Goal: Transaction & Acquisition: Obtain resource

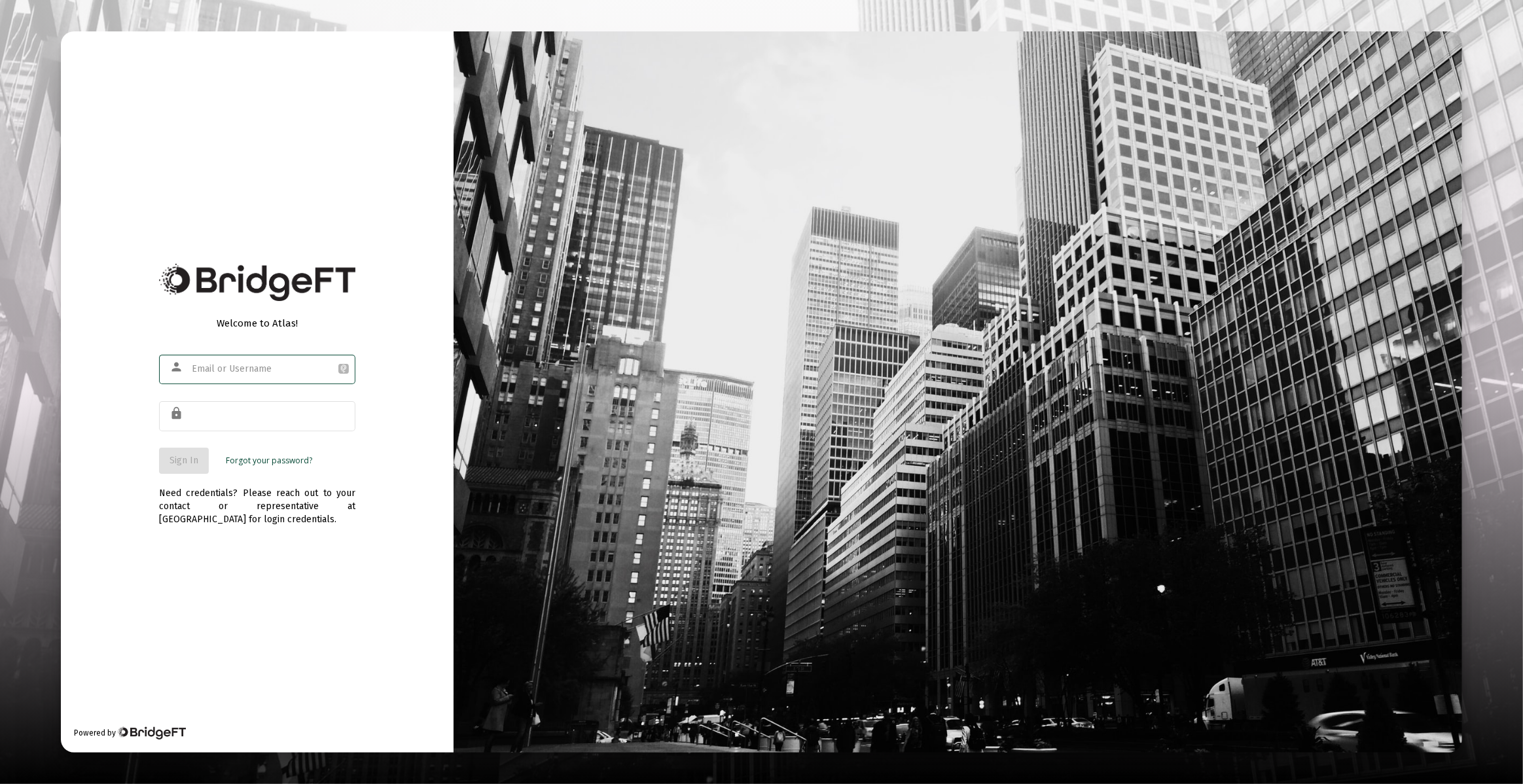
type input "[PERSON_NAME][EMAIL_ADDRESS][DOMAIN_NAME]"
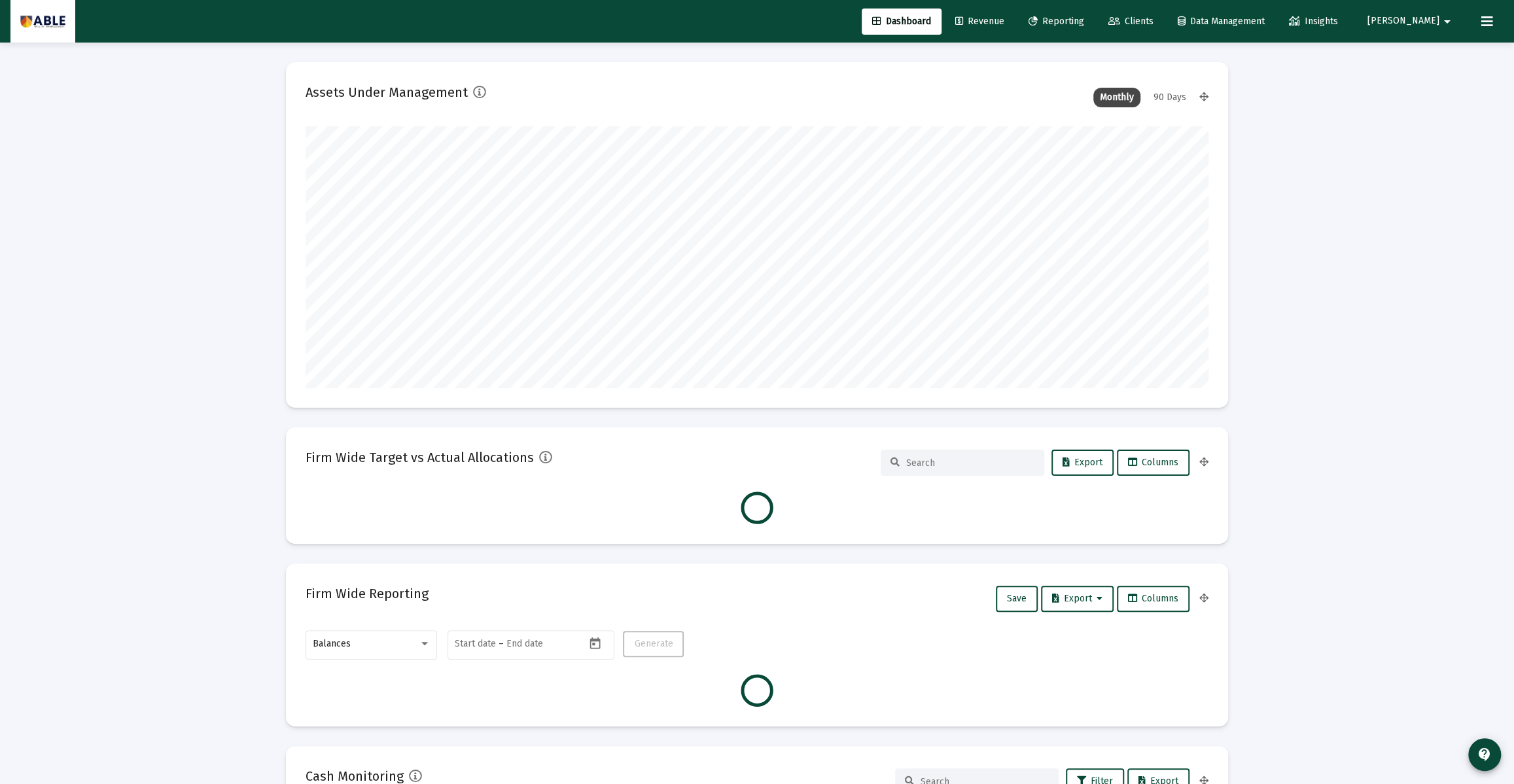
scroll to position [261, 486]
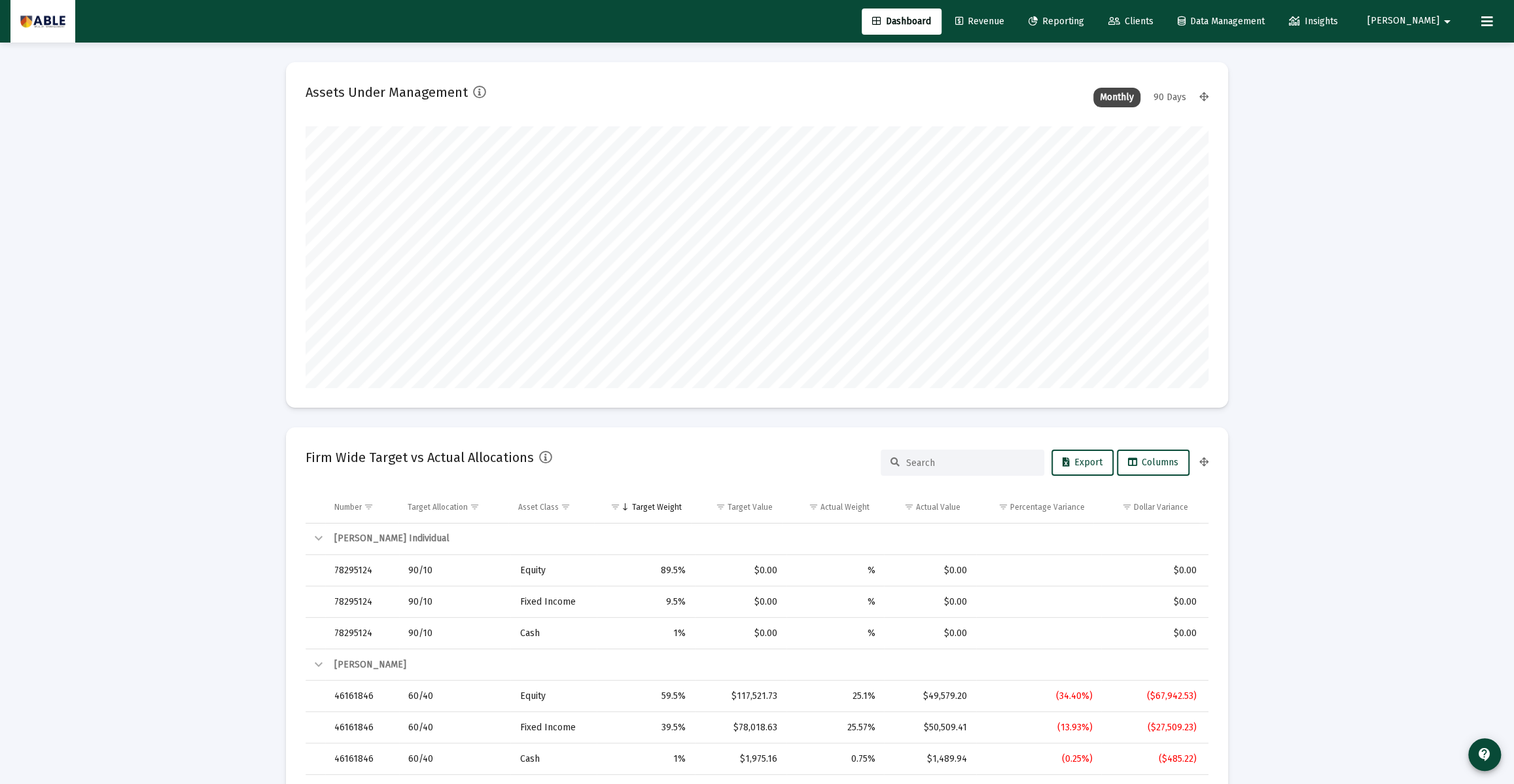
type input "[DATE]"
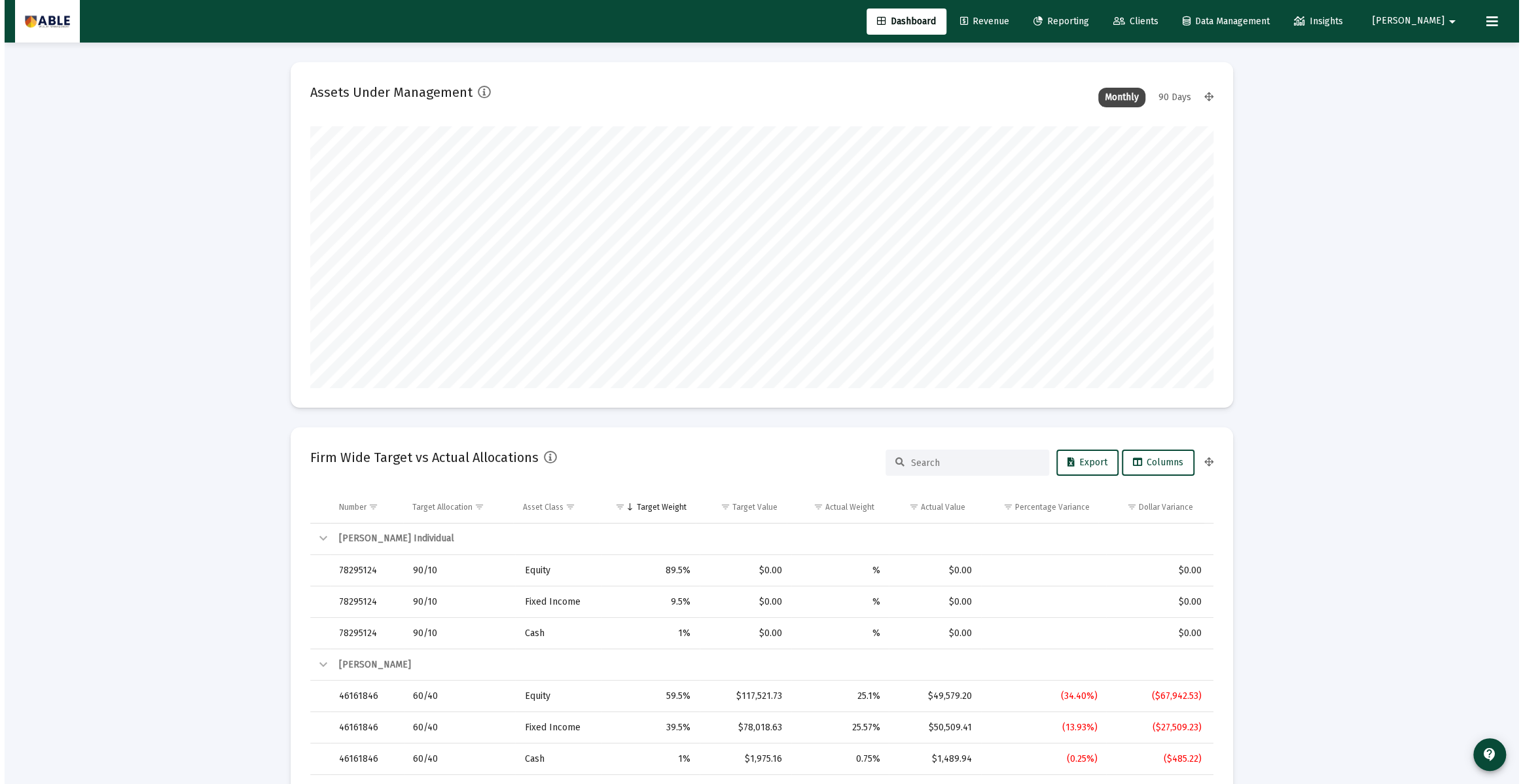
scroll to position [261, 422]
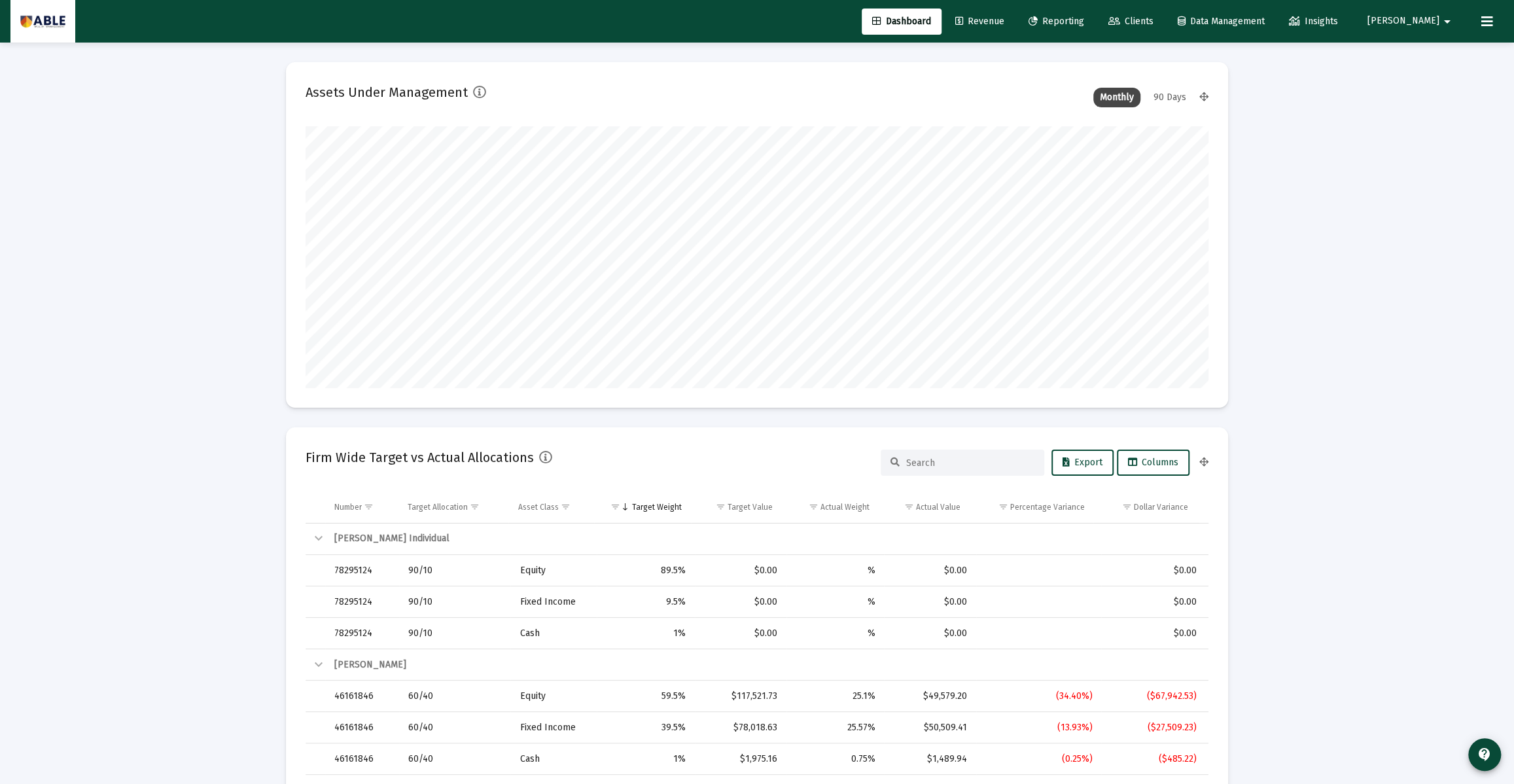
click at [1488, 19] on icon at bounding box center [1488, 22] width 12 height 16
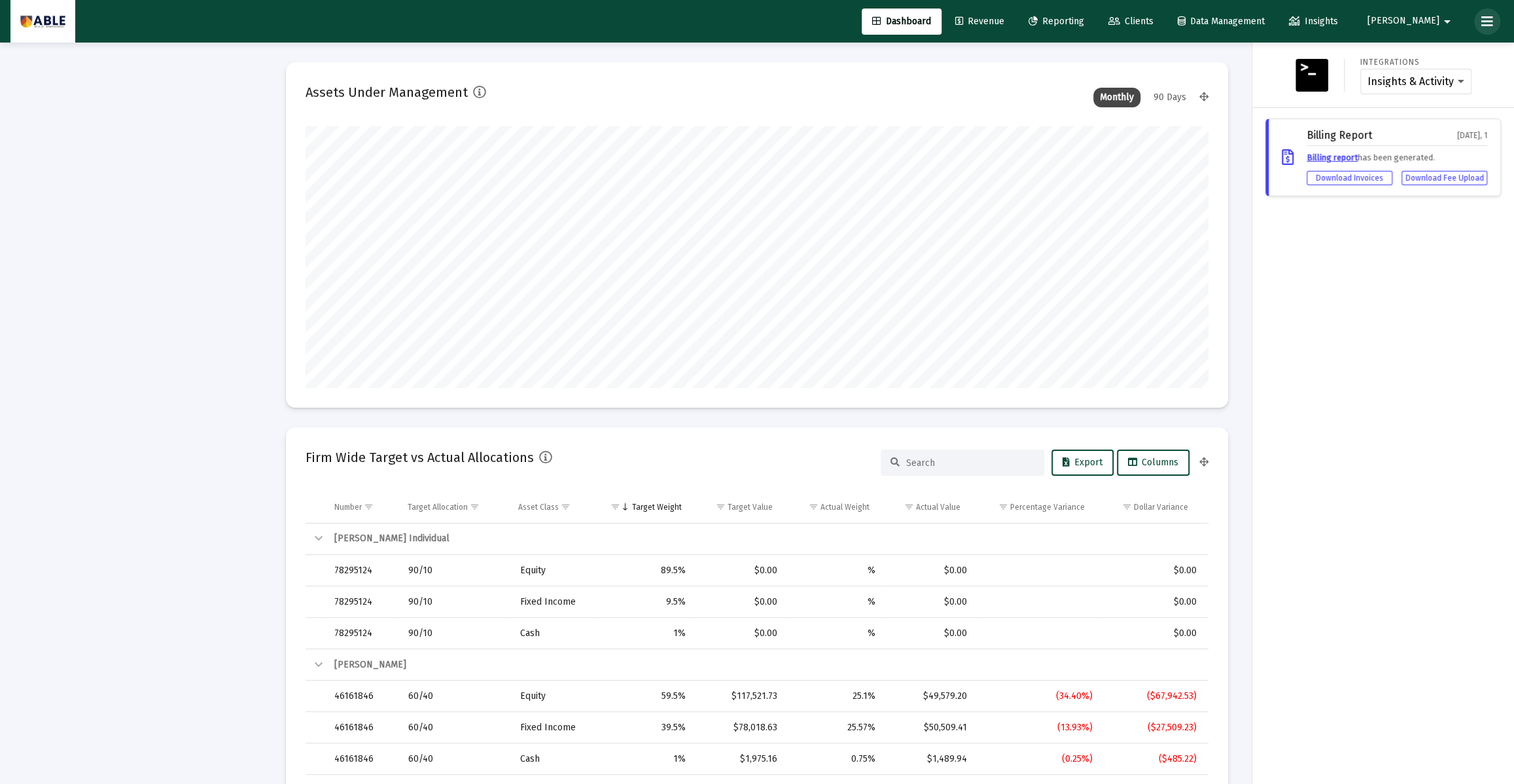
click at [1488, 19] on icon at bounding box center [1488, 22] width 12 height 16
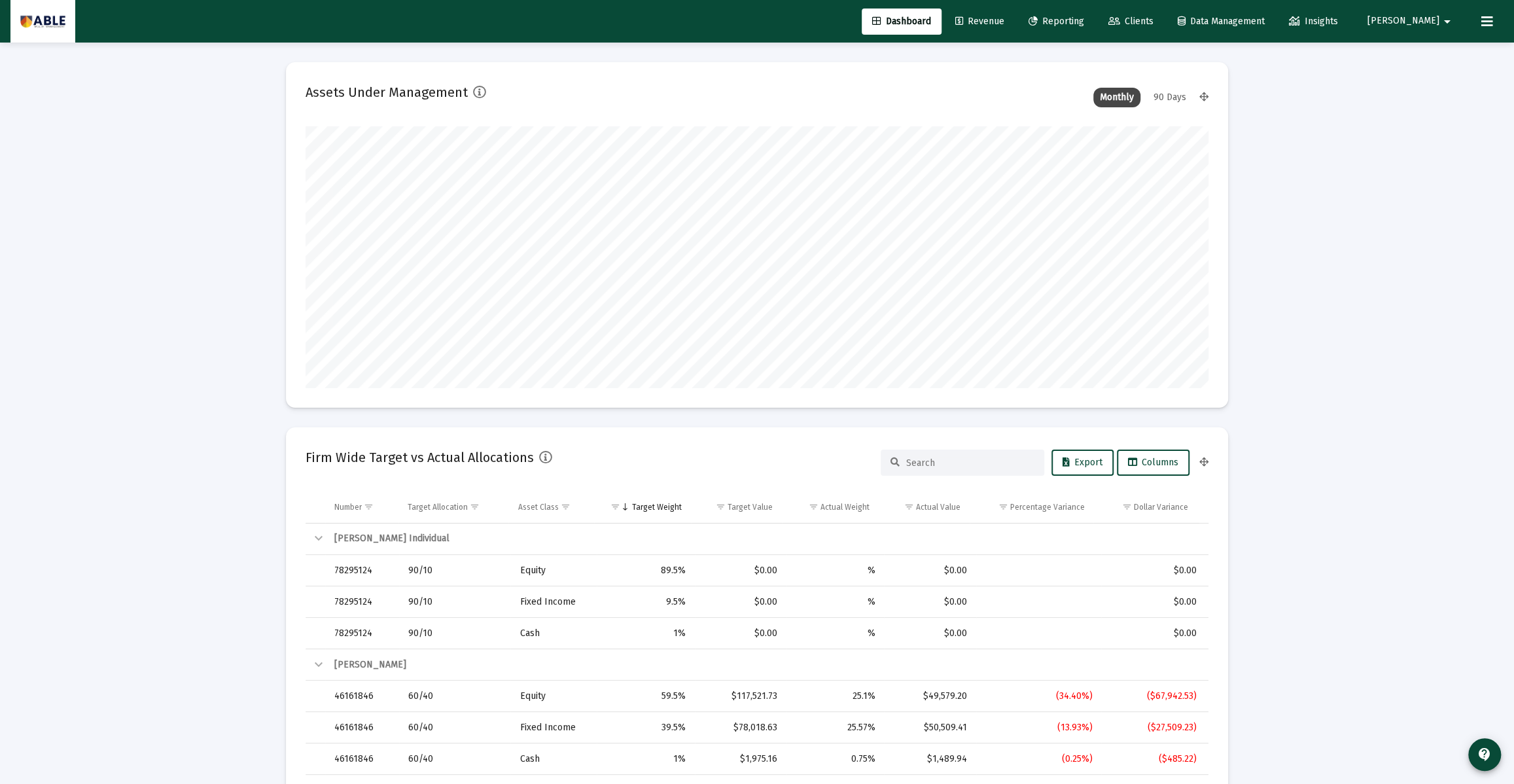
click at [1154, 22] on span "Clients" at bounding box center [1131, 22] width 45 height 11
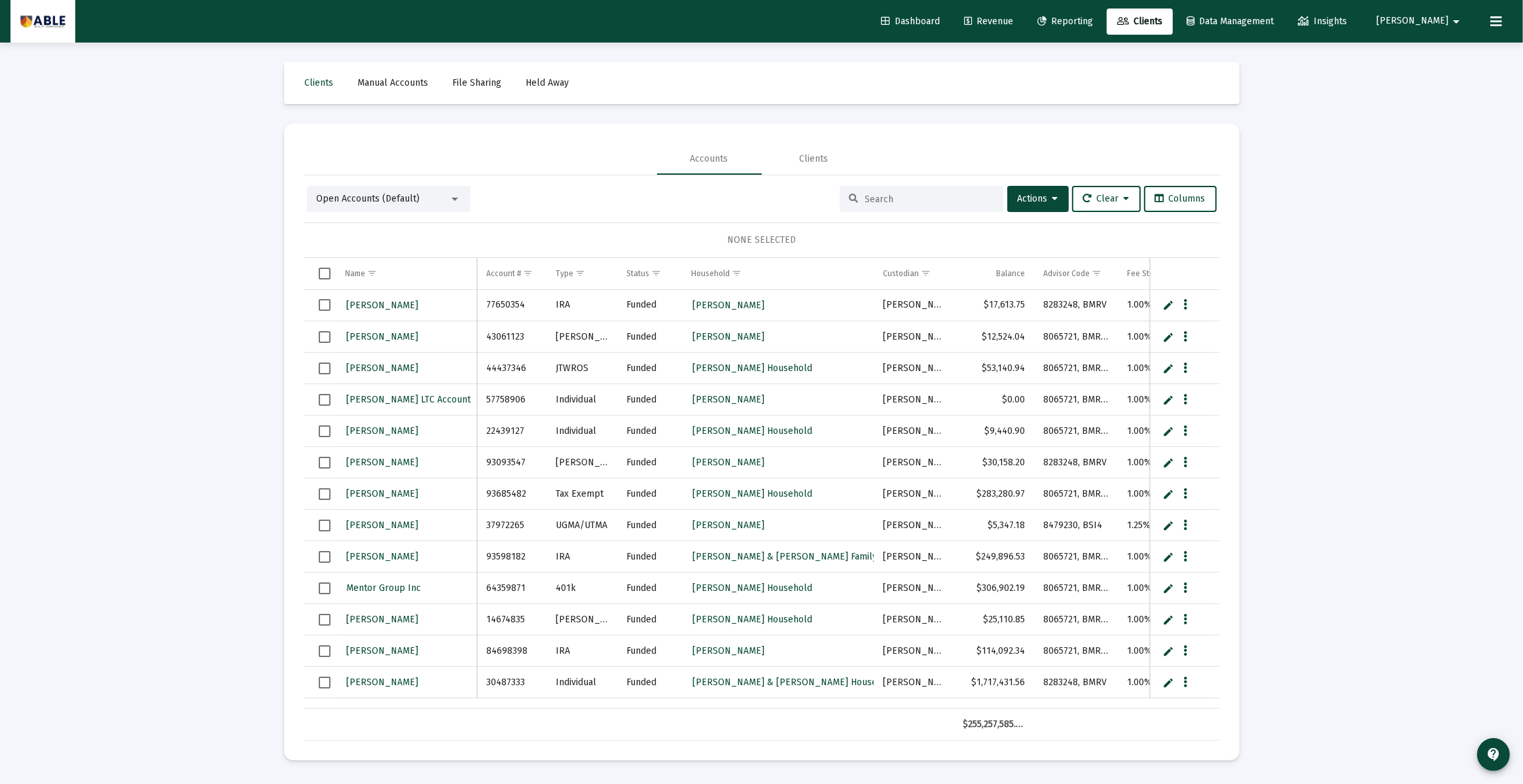
click at [873, 201] on input at bounding box center [930, 200] width 128 height 11
click at [883, 201] on input at bounding box center [930, 200] width 128 height 11
type input "[PERSON_NAME]"
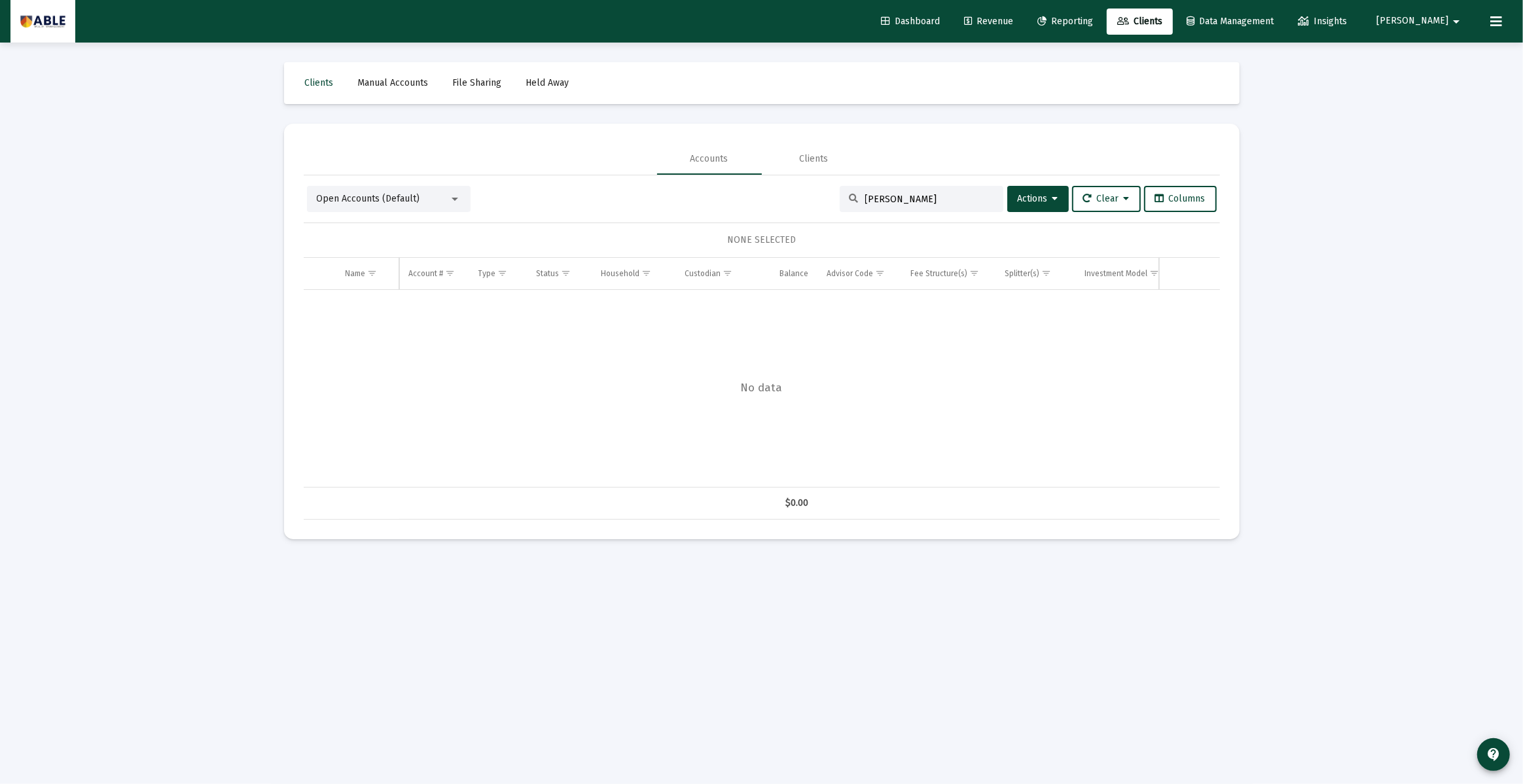
click at [917, 204] on div "[PERSON_NAME]" at bounding box center [921, 199] width 164 height 26
click at [910, 197] on input "[PERSON_NAME]" at bounding box center [930, 200] width 128 height 11
click at [909, 197] on input "[PERSON_NAME]" at bounding box center [930, 200] width 128 height 11
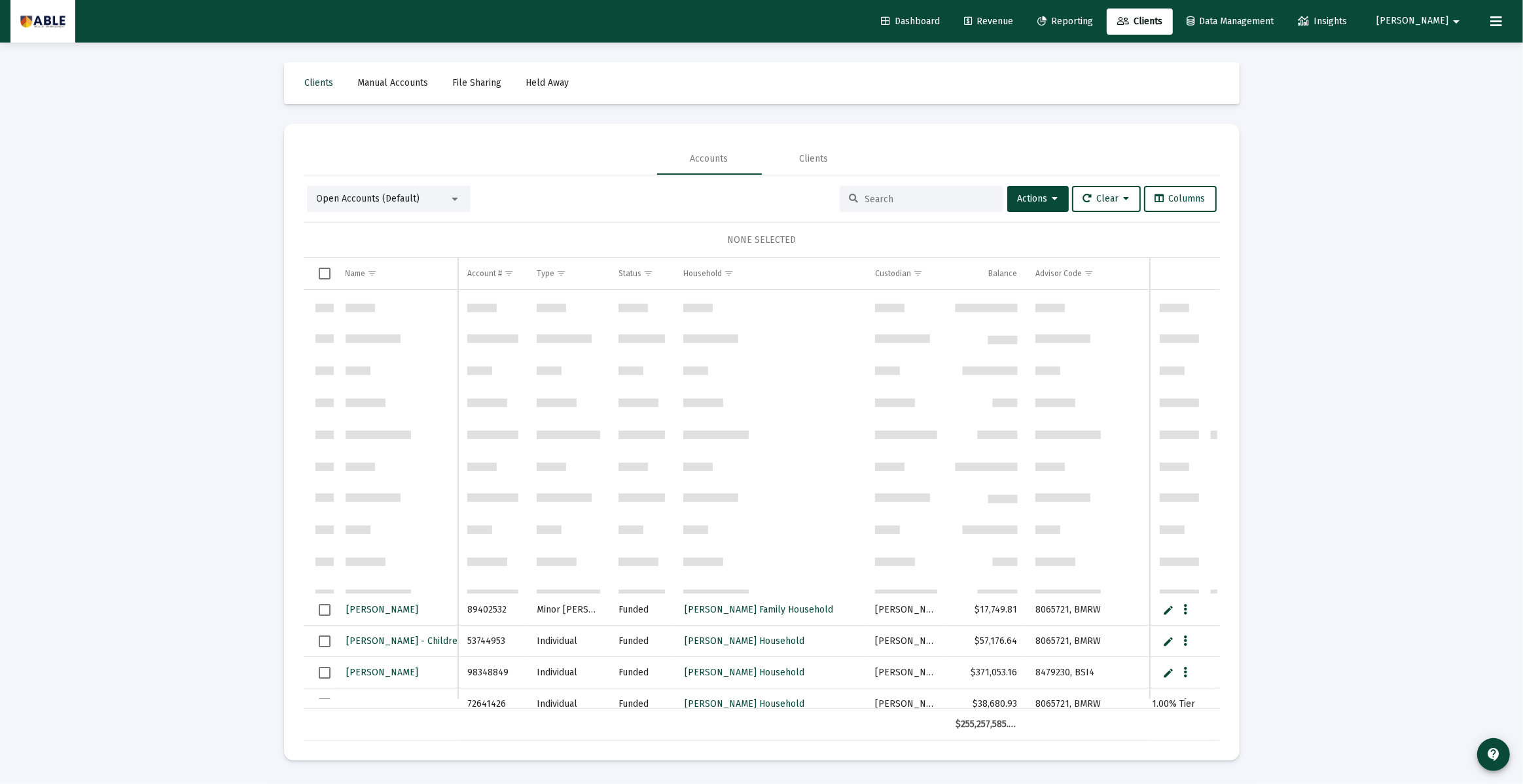
scroll to position [1120, 0]
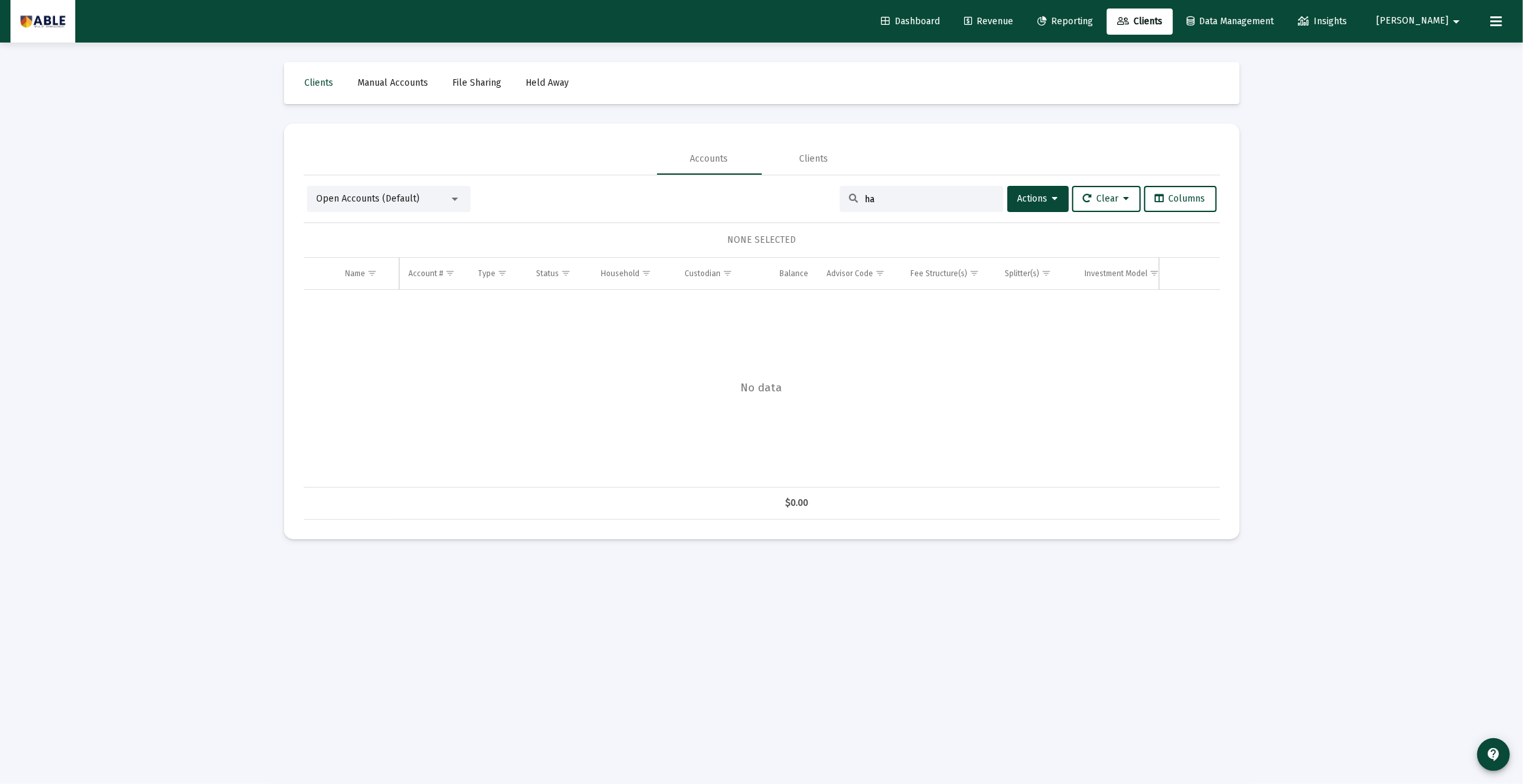
type input "h"
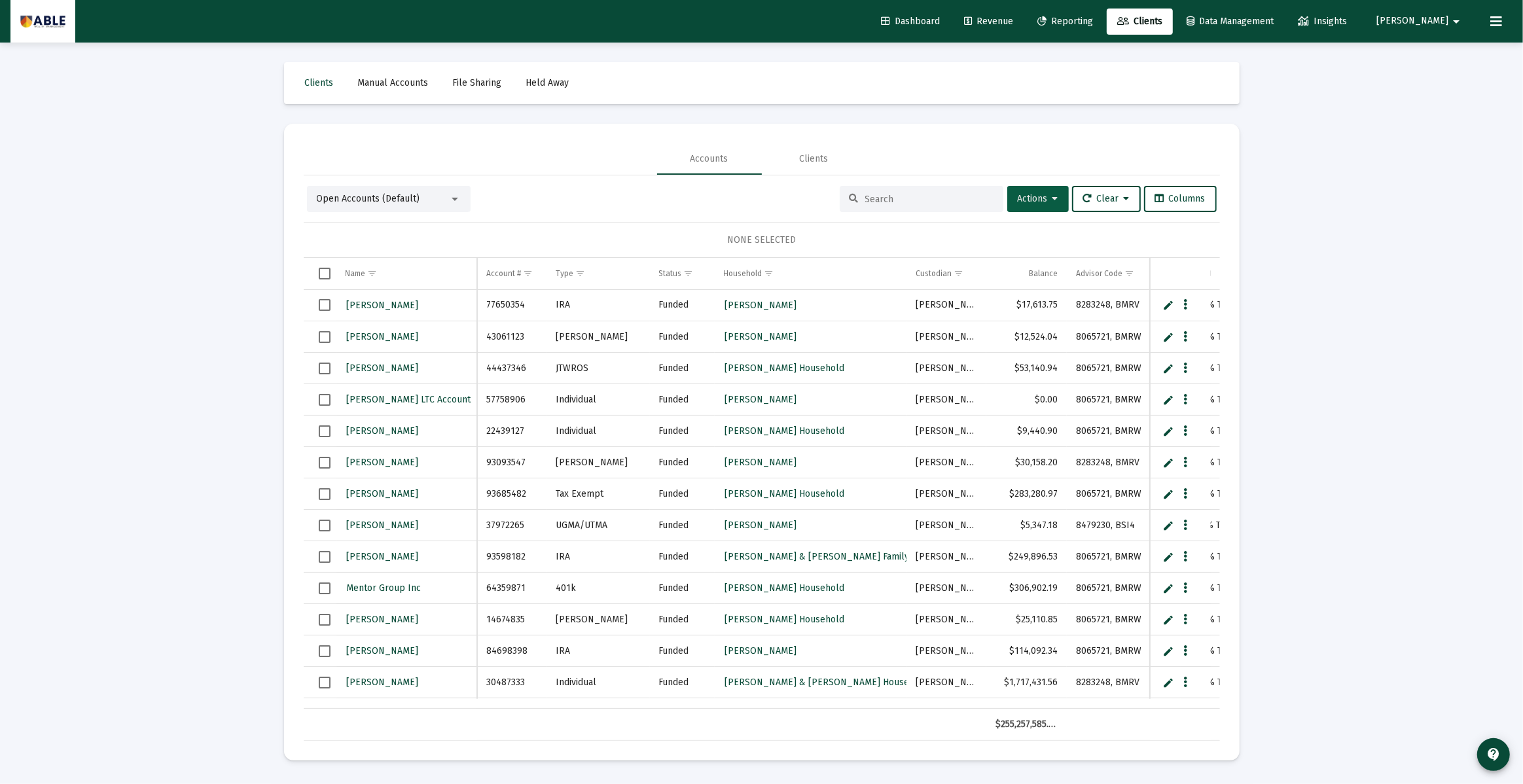
click at [1018, 195] on span "Actions" at bounding box center [1038, 199] width 41 height 11
click at [927, 204] on div at bounding box center [761, 392] width 1523 height 784
click at [910, 199] on input at bounding box center [930, 200] width 128 height 11
click at [1084, 28] on link "Reporting" at bounding box center [1064, 22] width 76 height 26
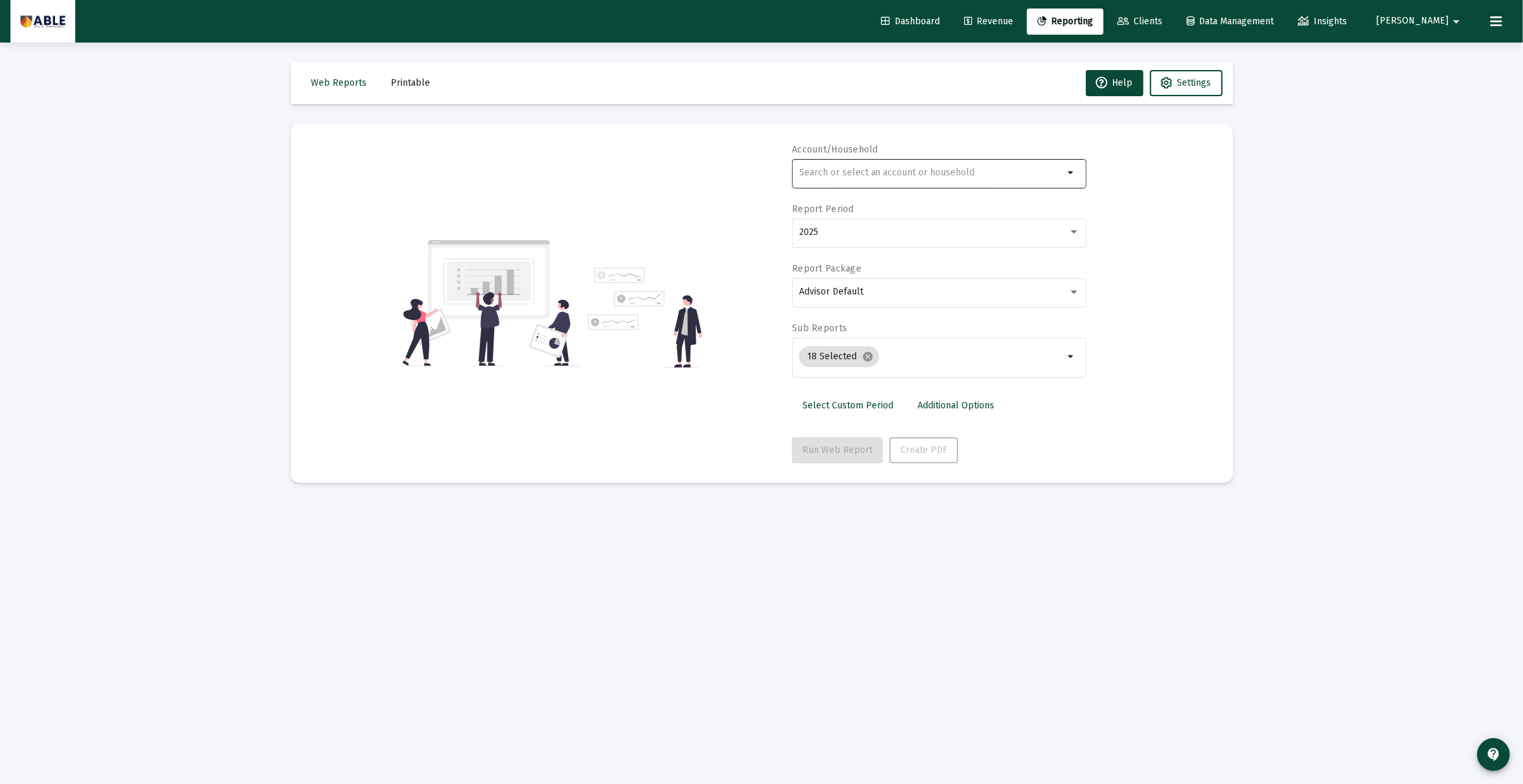
click at [873, 180] on div at bounding box center [931, 172] width 265 height 32
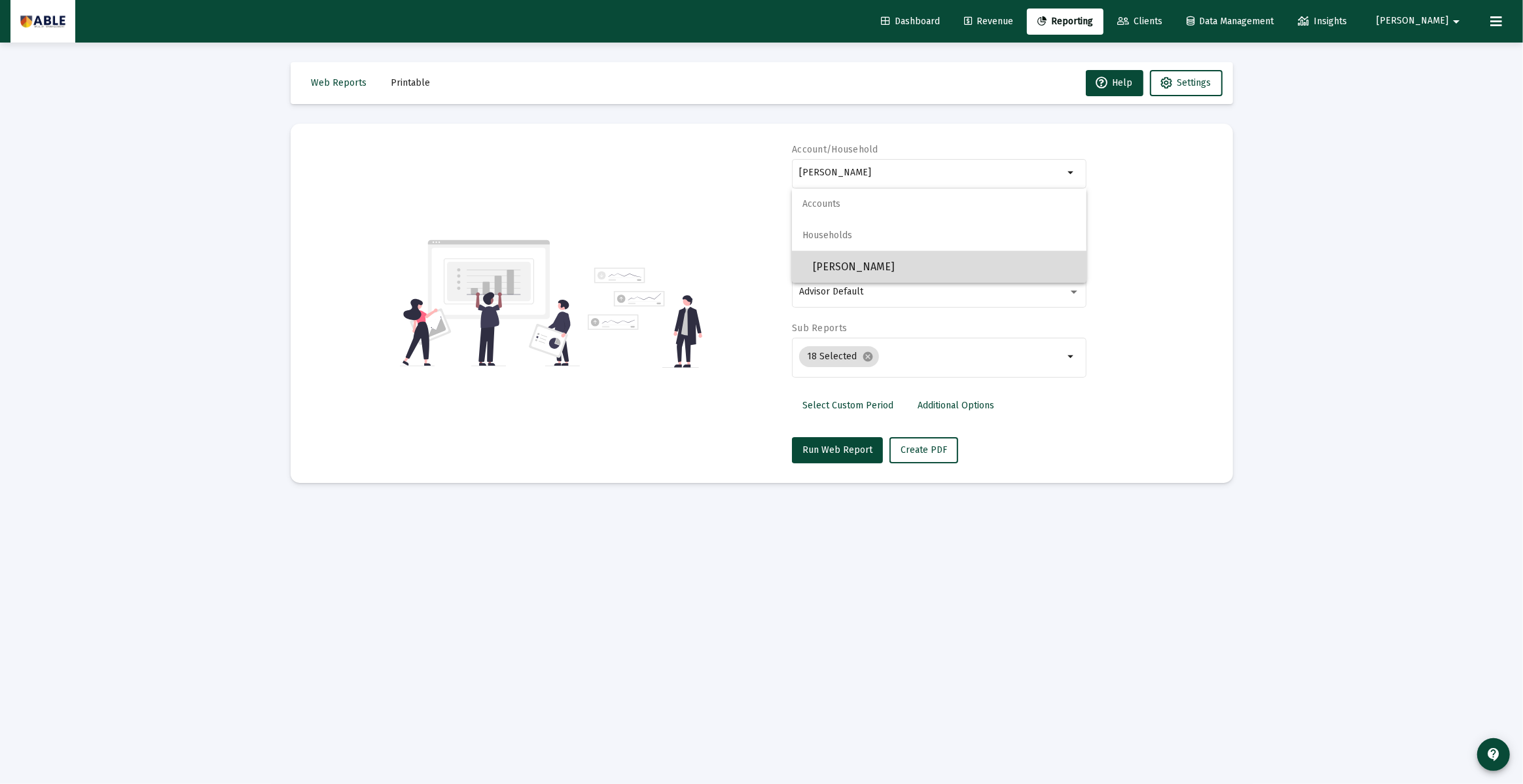
click at [900, 265] on span "[PERSON_NAME]" at bounding box center [945, 266] width 263 height 31
type input "[PERSON_NAME]"
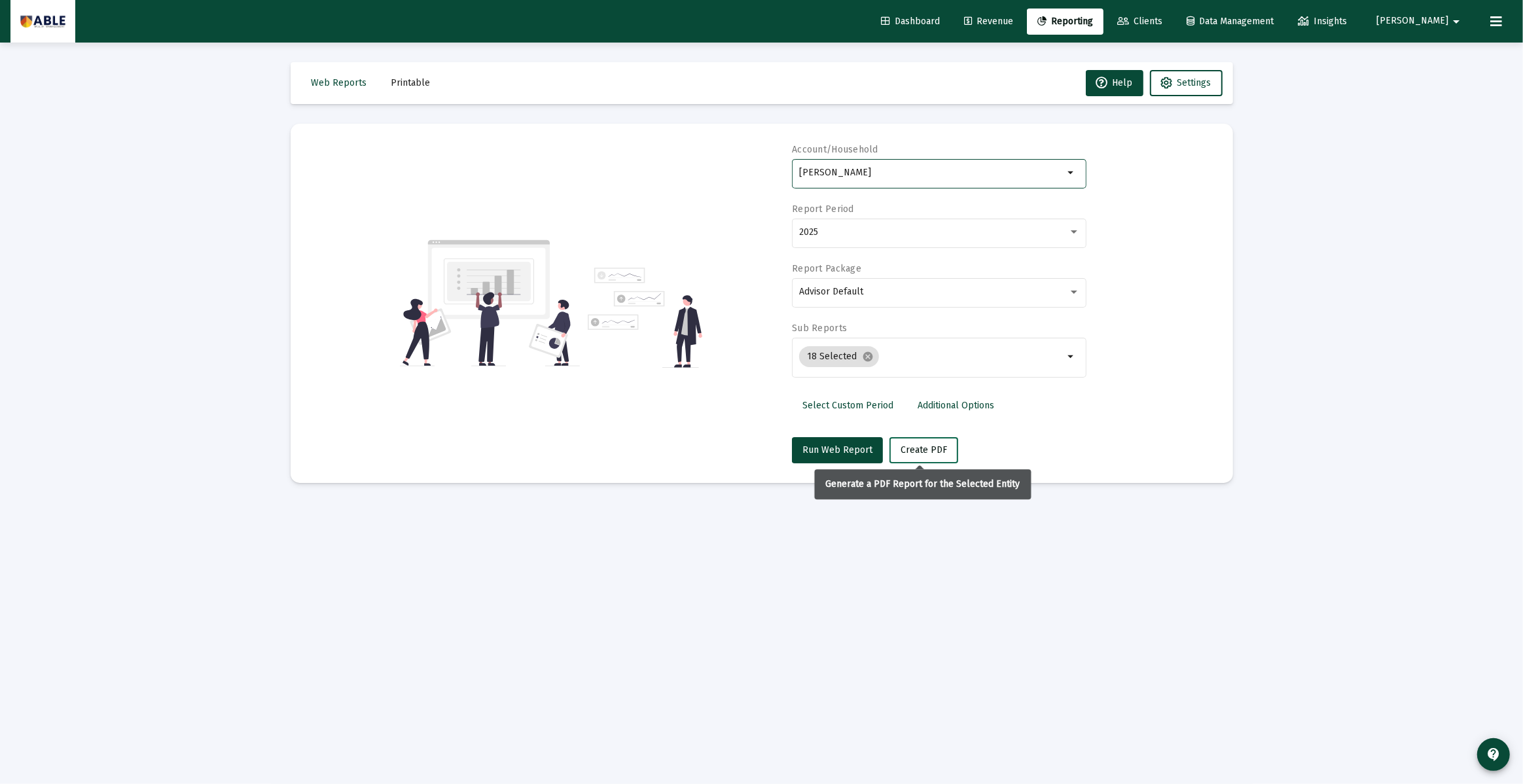
click at [930, 451] on span "Create PDF" at bounding box center [924, 450] width 47 height 11
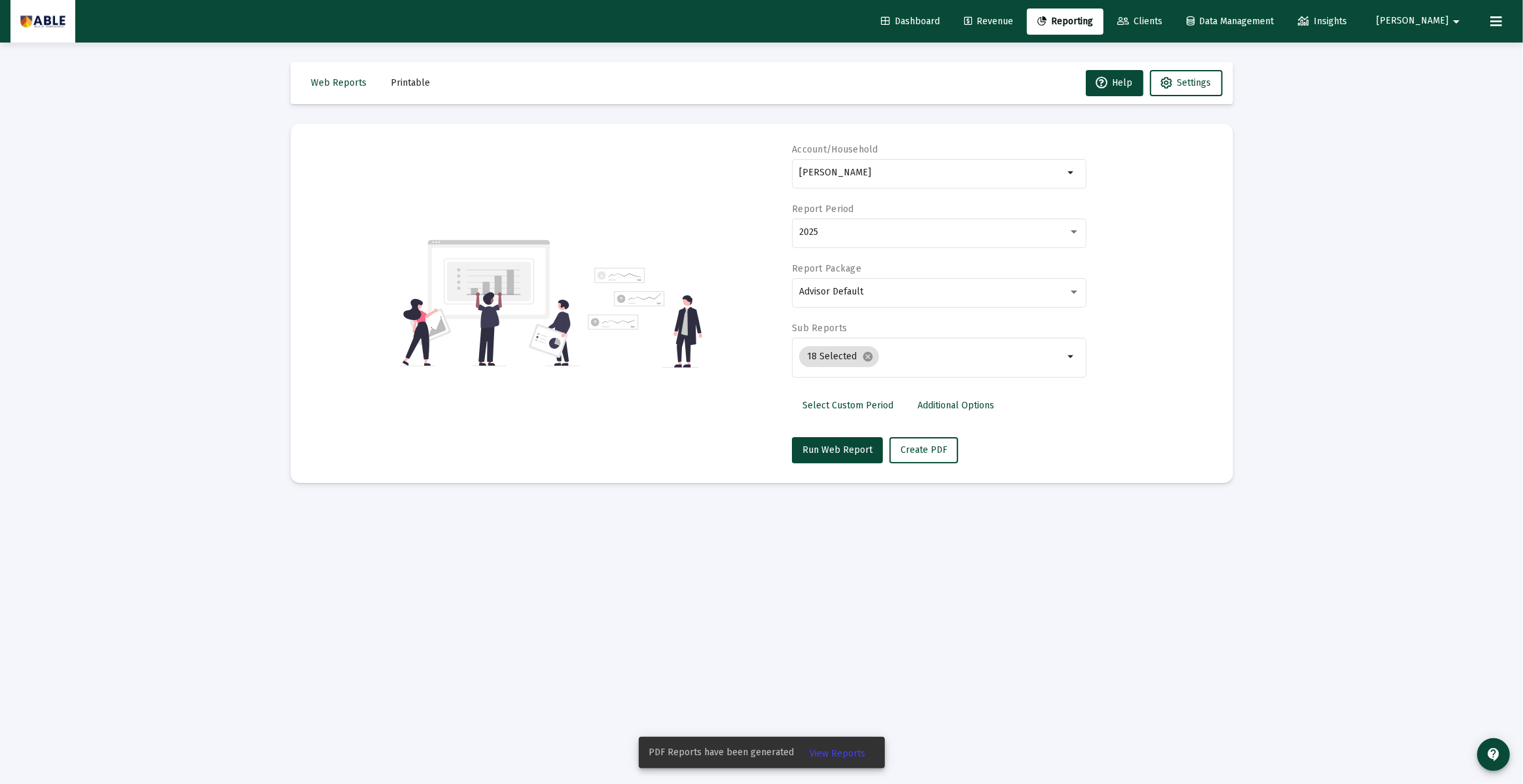
click at [824, 754] on span "View Reports" at bounding box center [837, 754] width 55 height 11
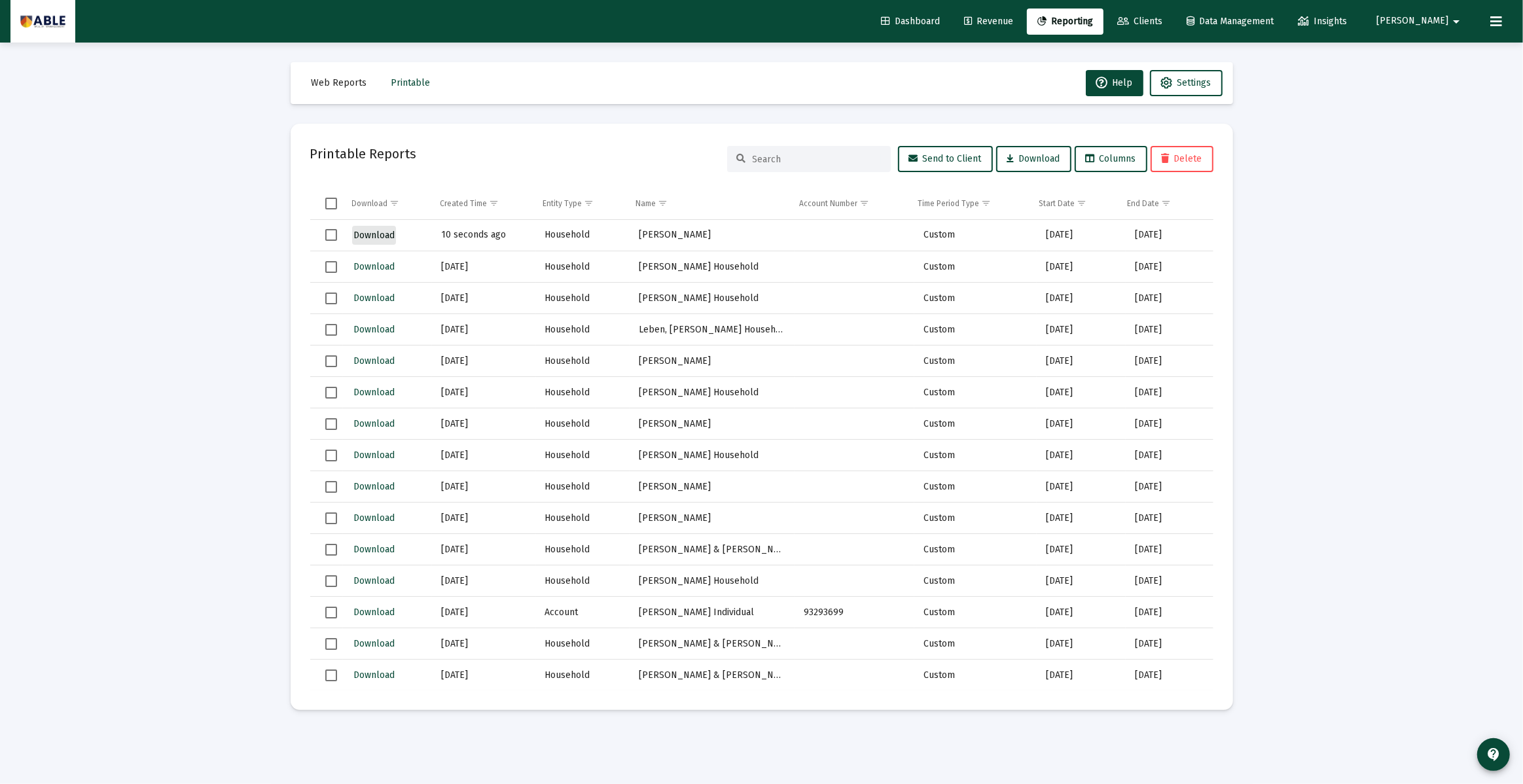
click at [368, 232] on span "Download" at bounding box center [374, 235] width 41 height 11
click at [413, 230] on div "Download" at bounding box center [387, 236] width 71 height 19
click at [359, 234] on span "Download" at bounding box center [374, 235] width 41 height 11
click at [602, 232] on td "Household" at bounding box center [582, 235] width 94 height 31
click at [776, 157] on input at bounding box center [817, 160] width 128 height 11
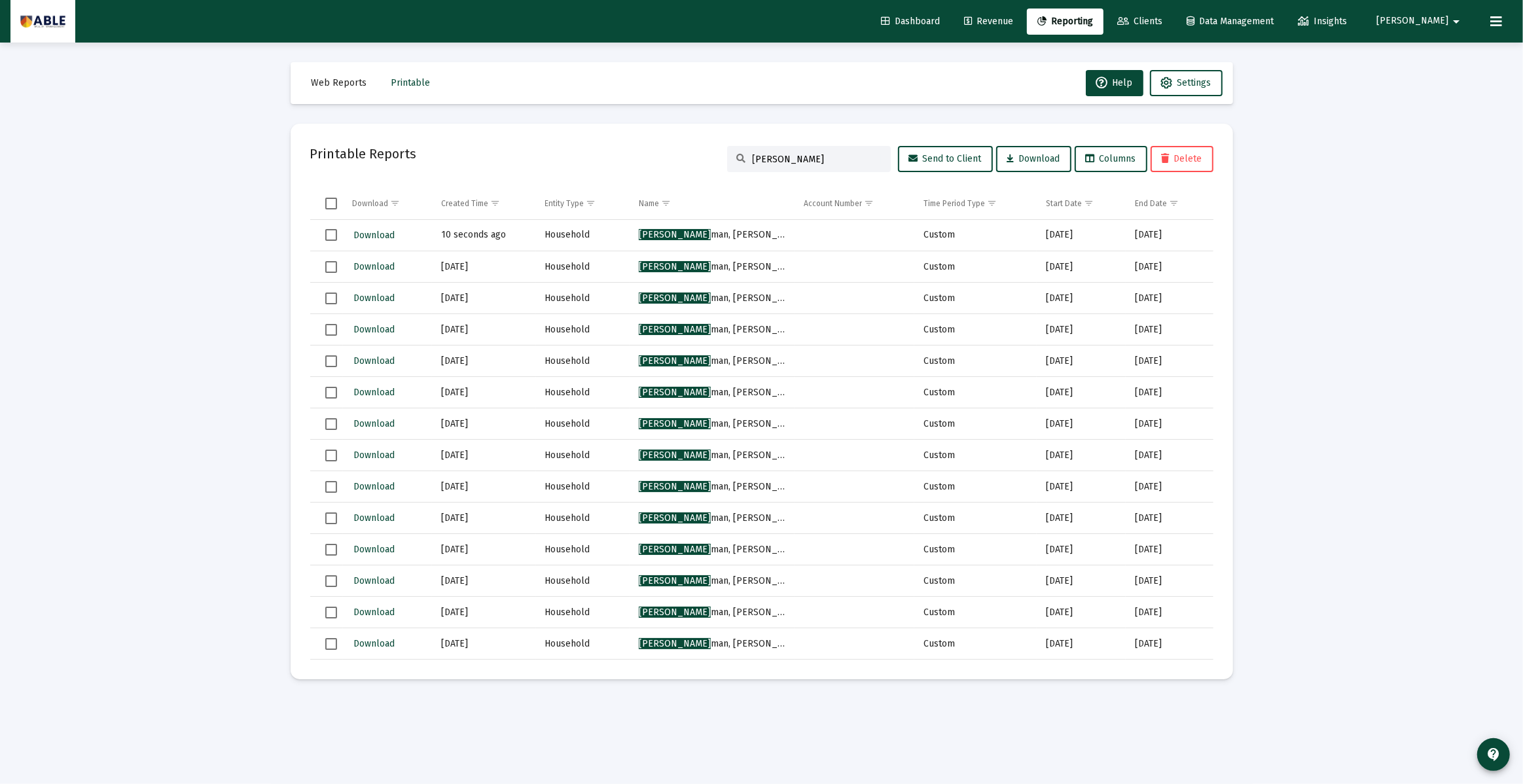
type input "[PERSON_NAME]"
click at [678, 228] on td "[PERSON_NAME] man, [PERSON_NAME]" at bounding box center [712, 235] width 165 height 31
click at [940, 18] on span "Dashboard" at bounding box center [909, 22] width 59 height 11
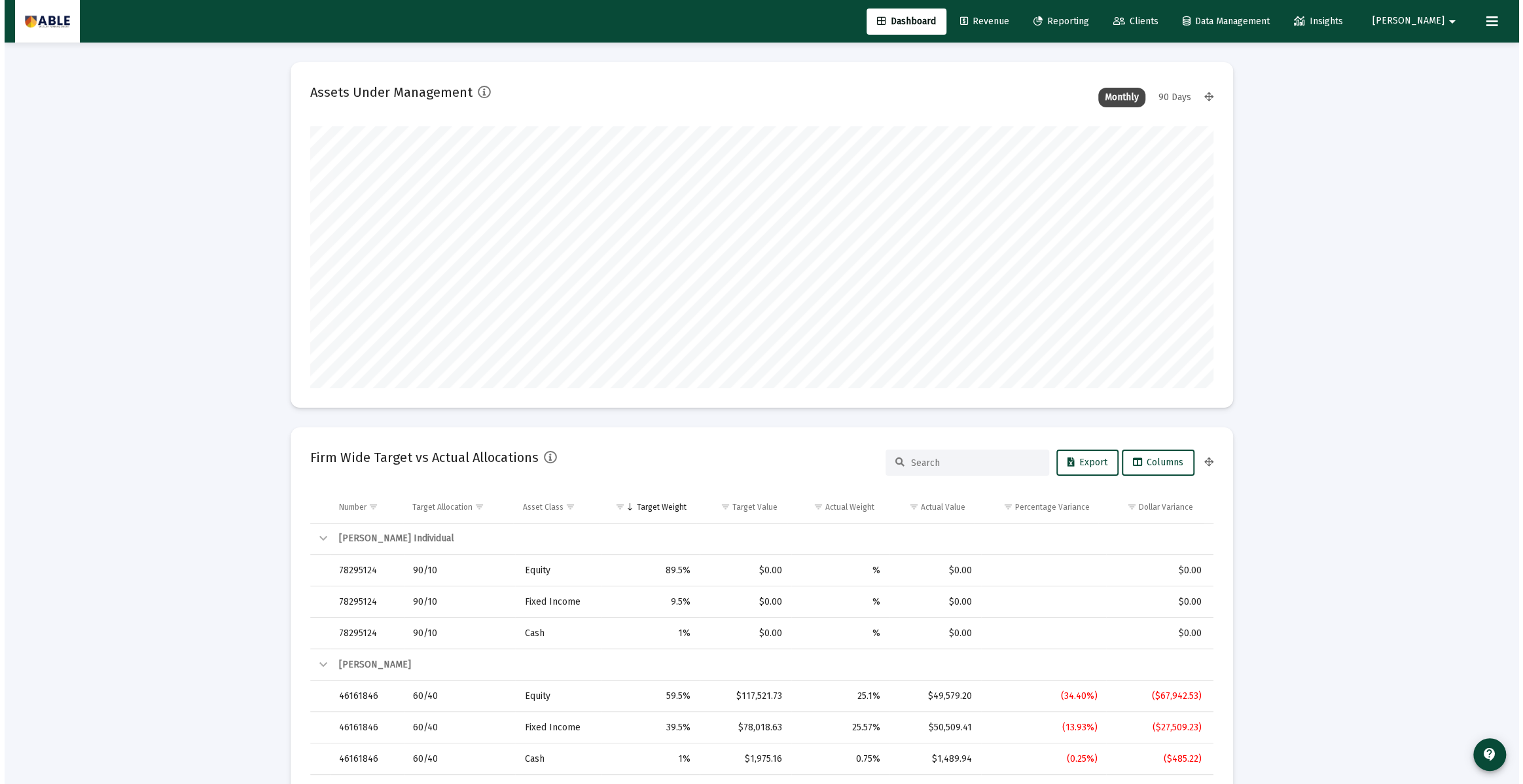
scroll to position [261, 422]
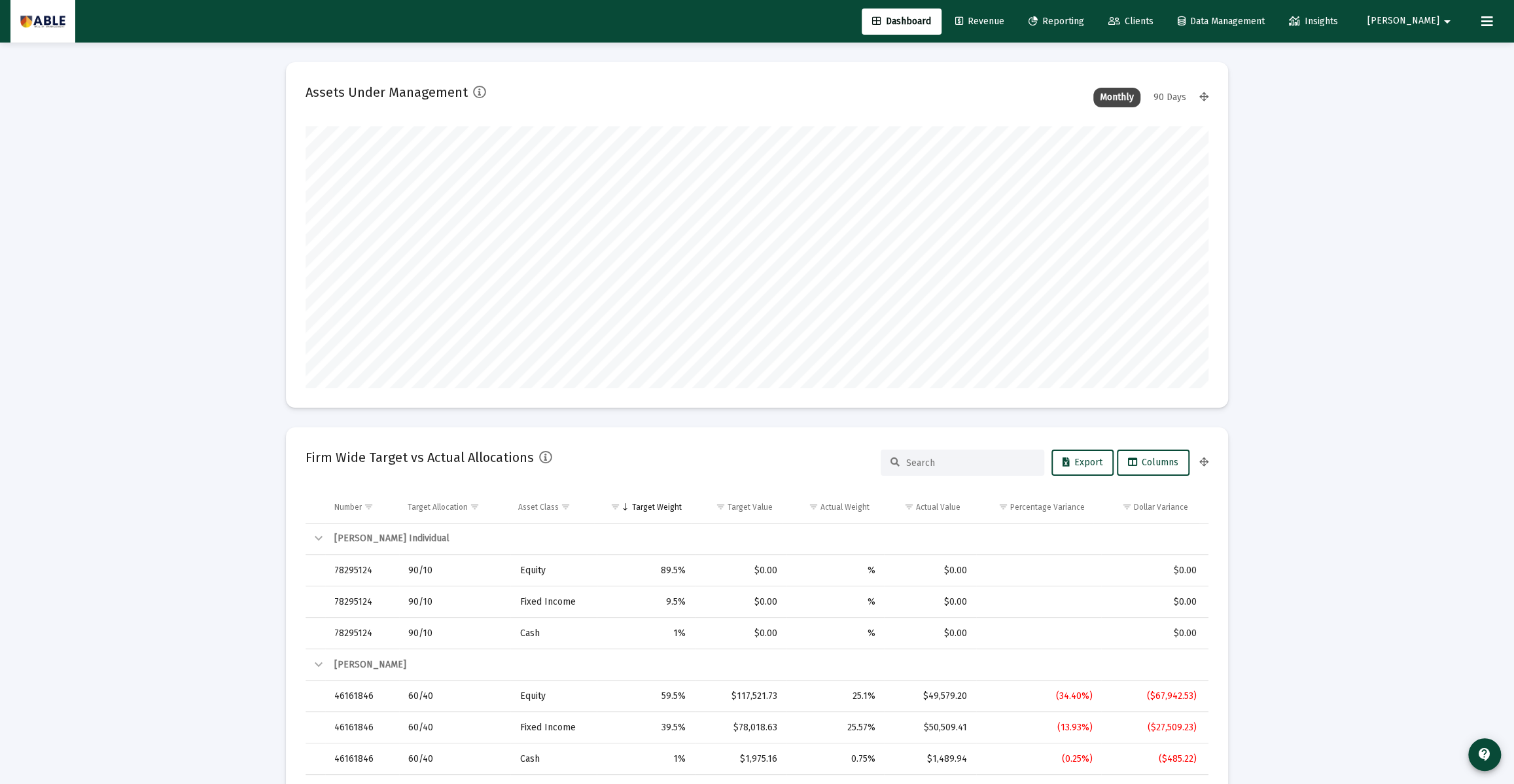
click at [1005, 19] on span "Revenue" at bounding box center [979, 22] width 49 height 11
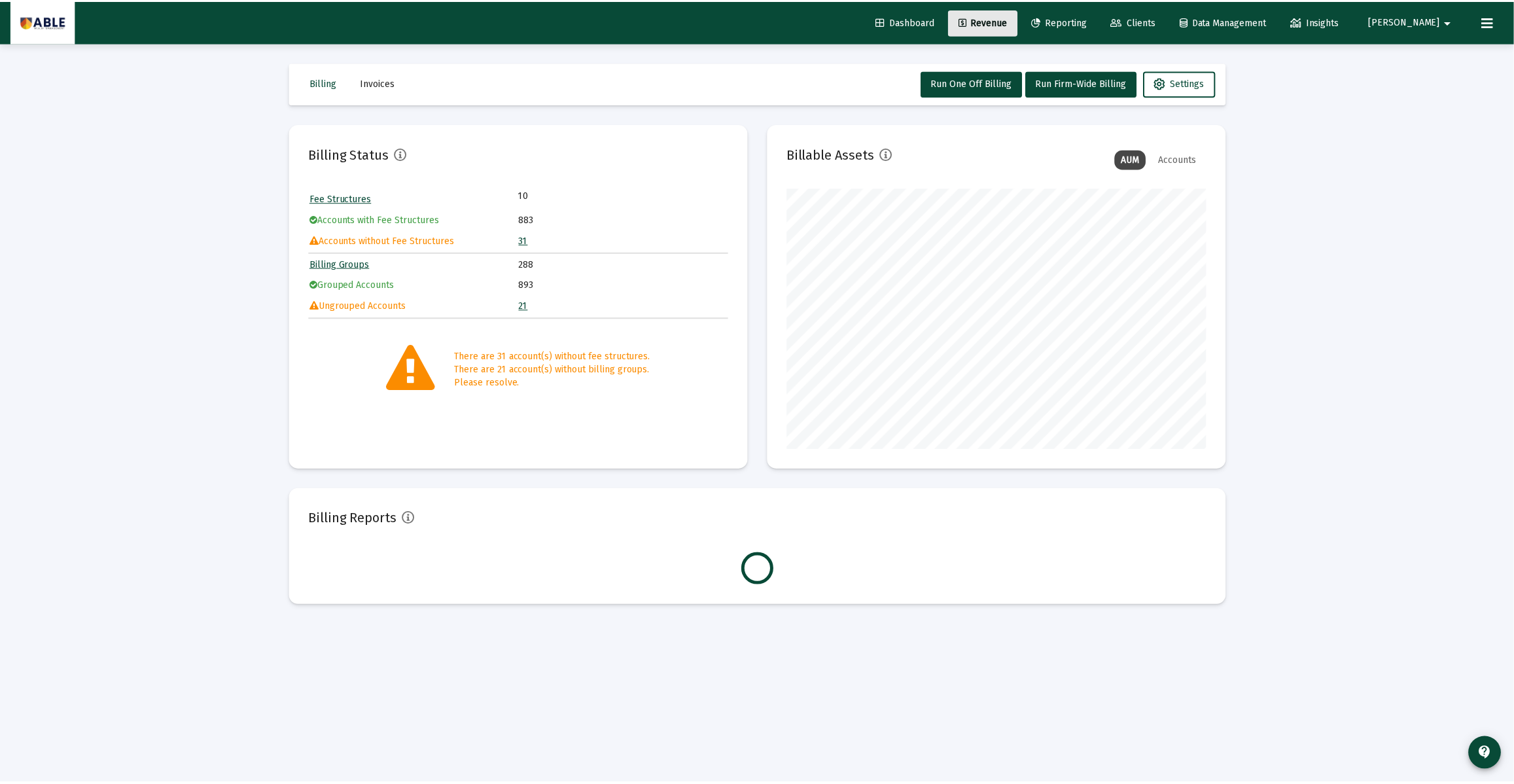
scroll to position [261, 422]
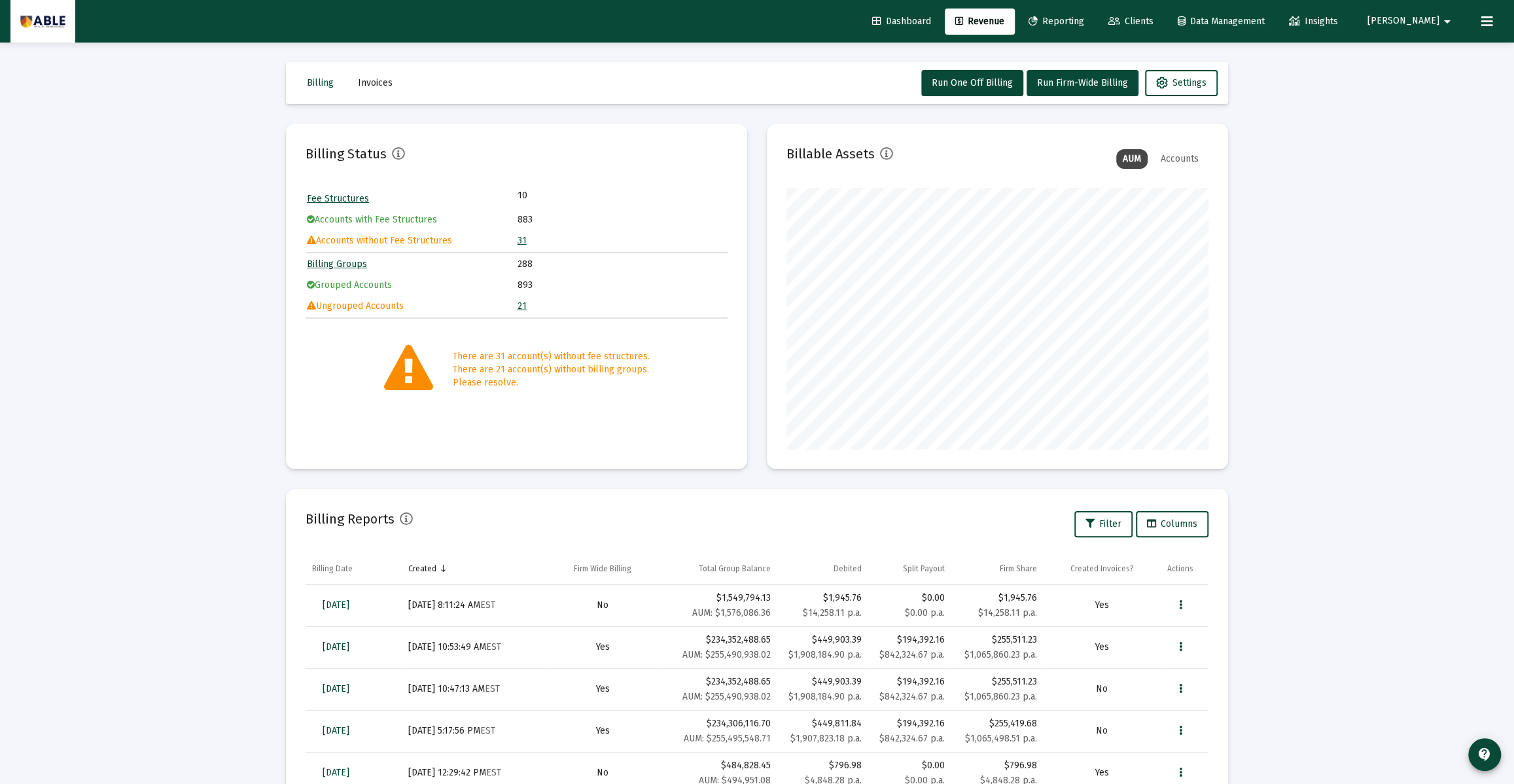
click at [931, 20] on span "Dashboard" at bounding box center [901, 22] width 59 height 11
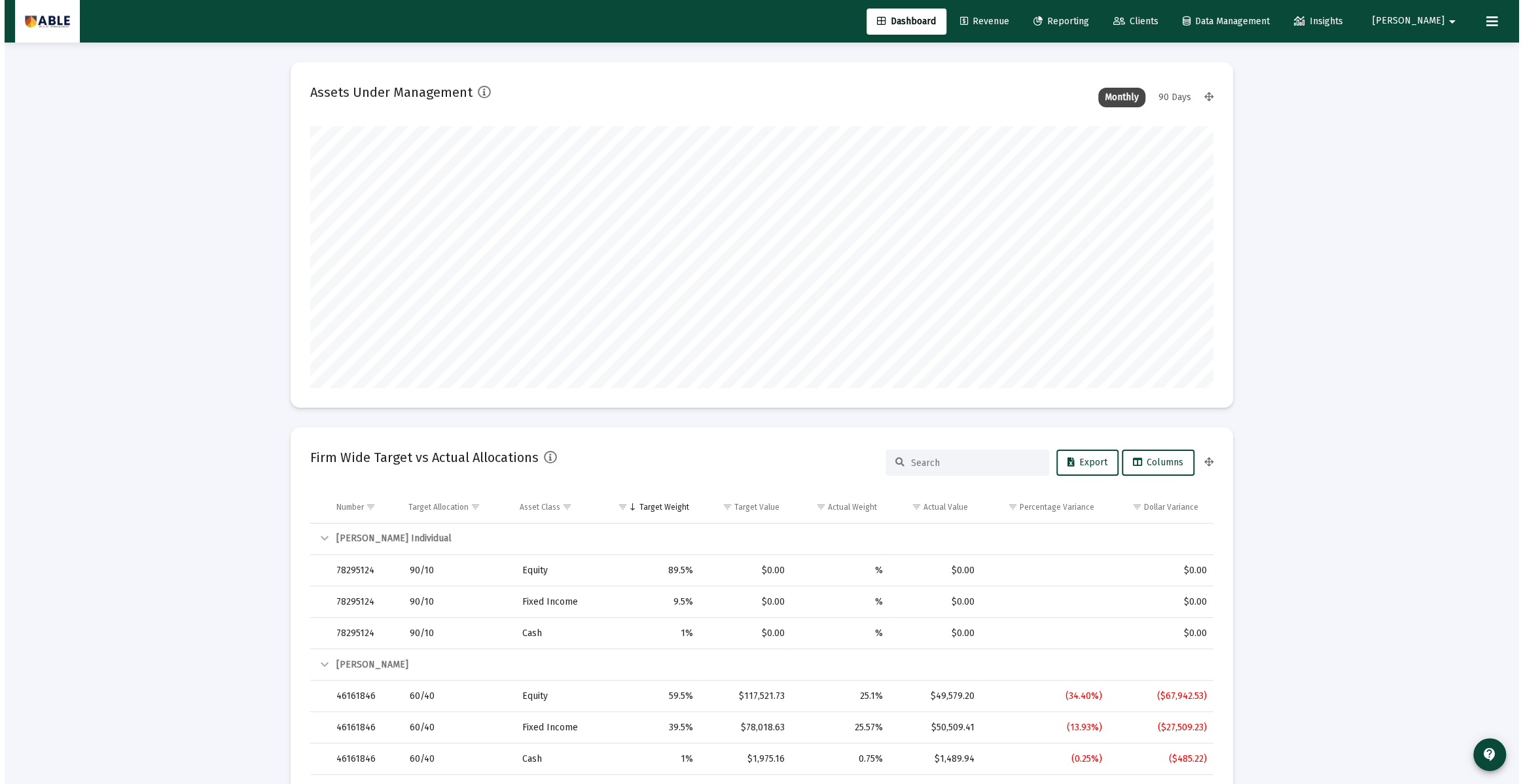
scroll to position [261, 486]
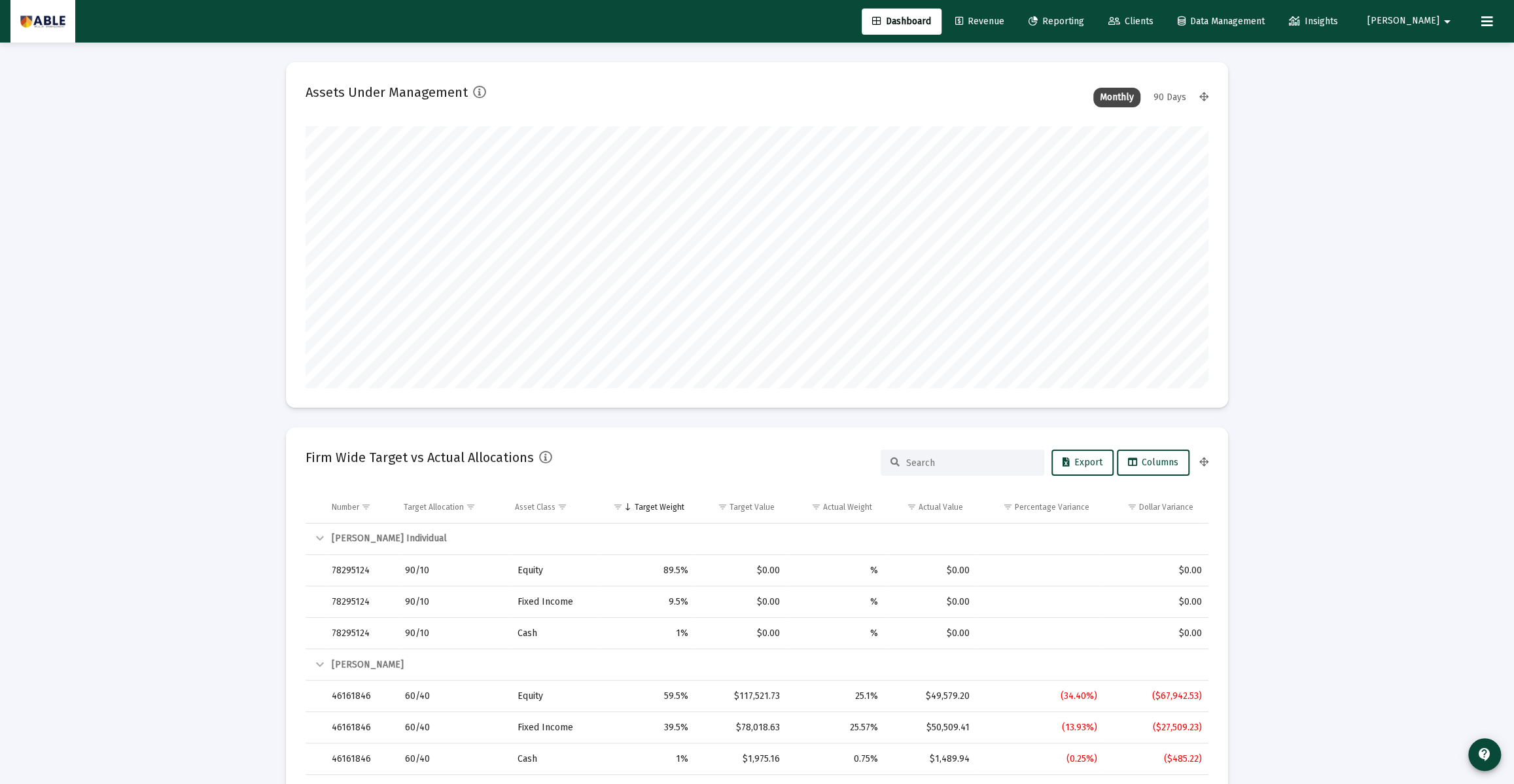
click at [1120, 19] on icon at bounding box center [1114, 21] width 12 height 9
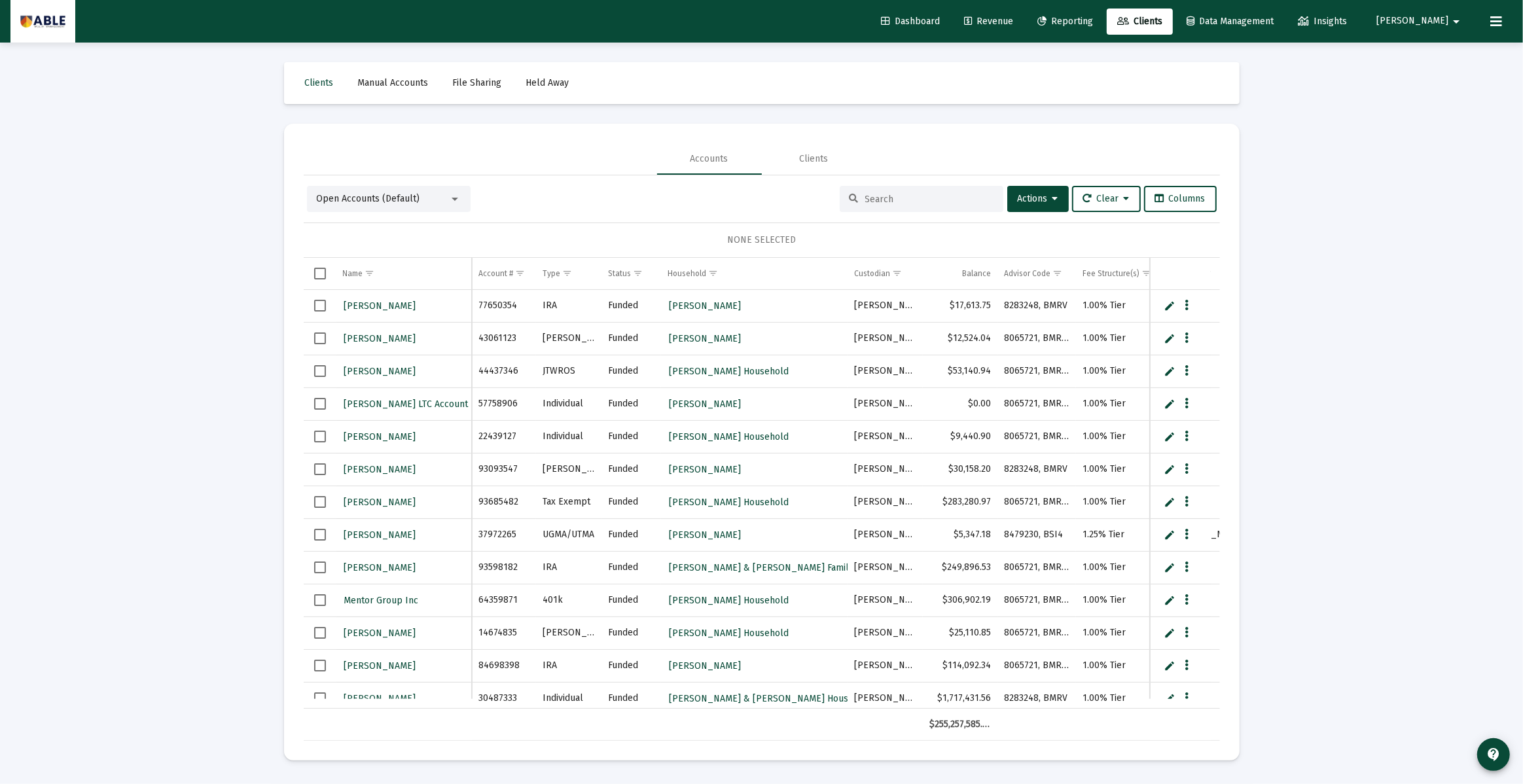
click at [909, 192] on div at bounding box center [921, 199] width 164 height 26
click at [909, 198] on input at bounding box center [930, 200] width 128 height 11
type input "[PERSON_NAME]"
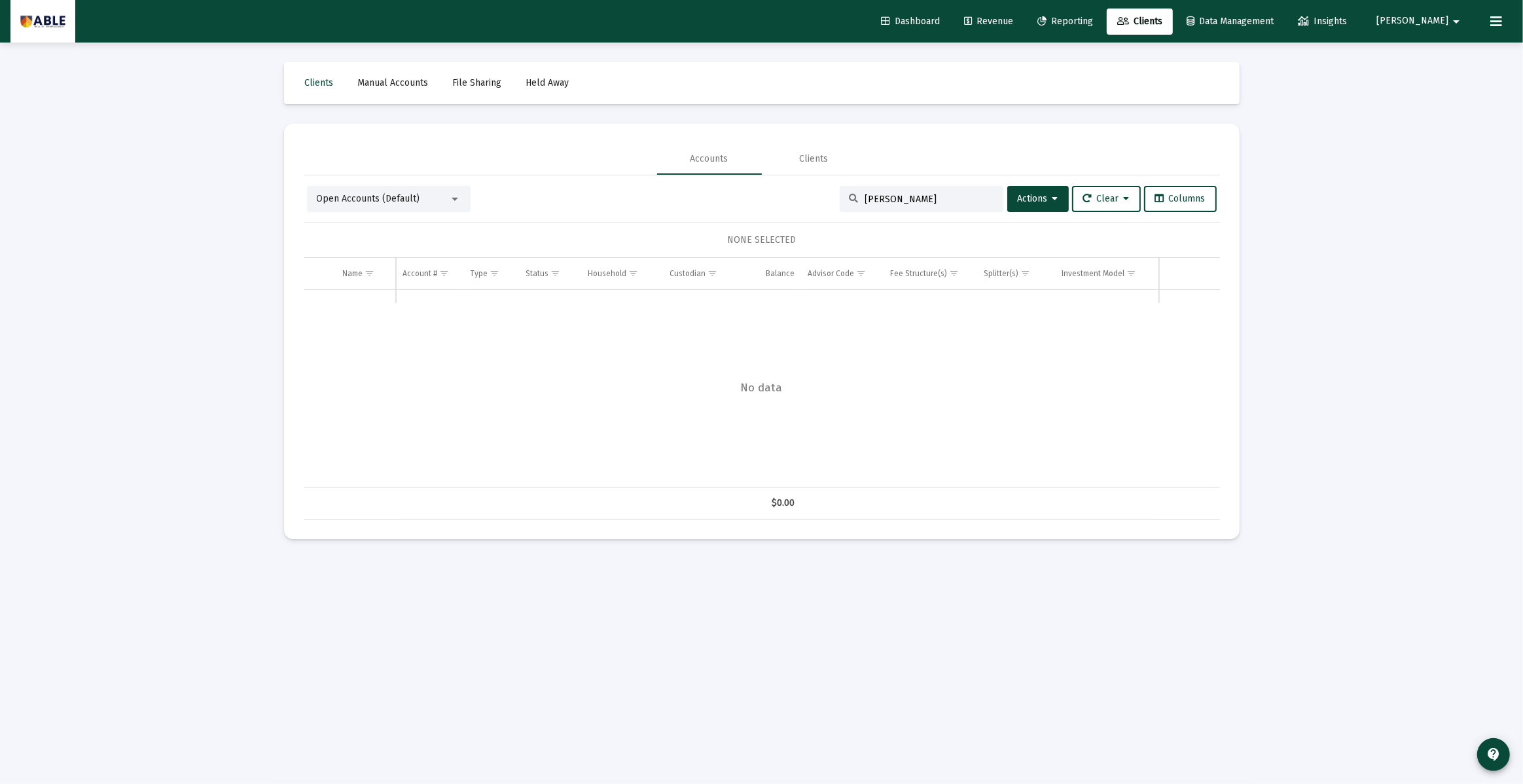
click at [881, 202] on div "[PERSON_NAME]" at bounding box center [921, 199] width 164 height 26
click at [879, 201] on input "[PERSON_NAME]" at bounding box center [930, 200] width 128 height 11
type input "h"
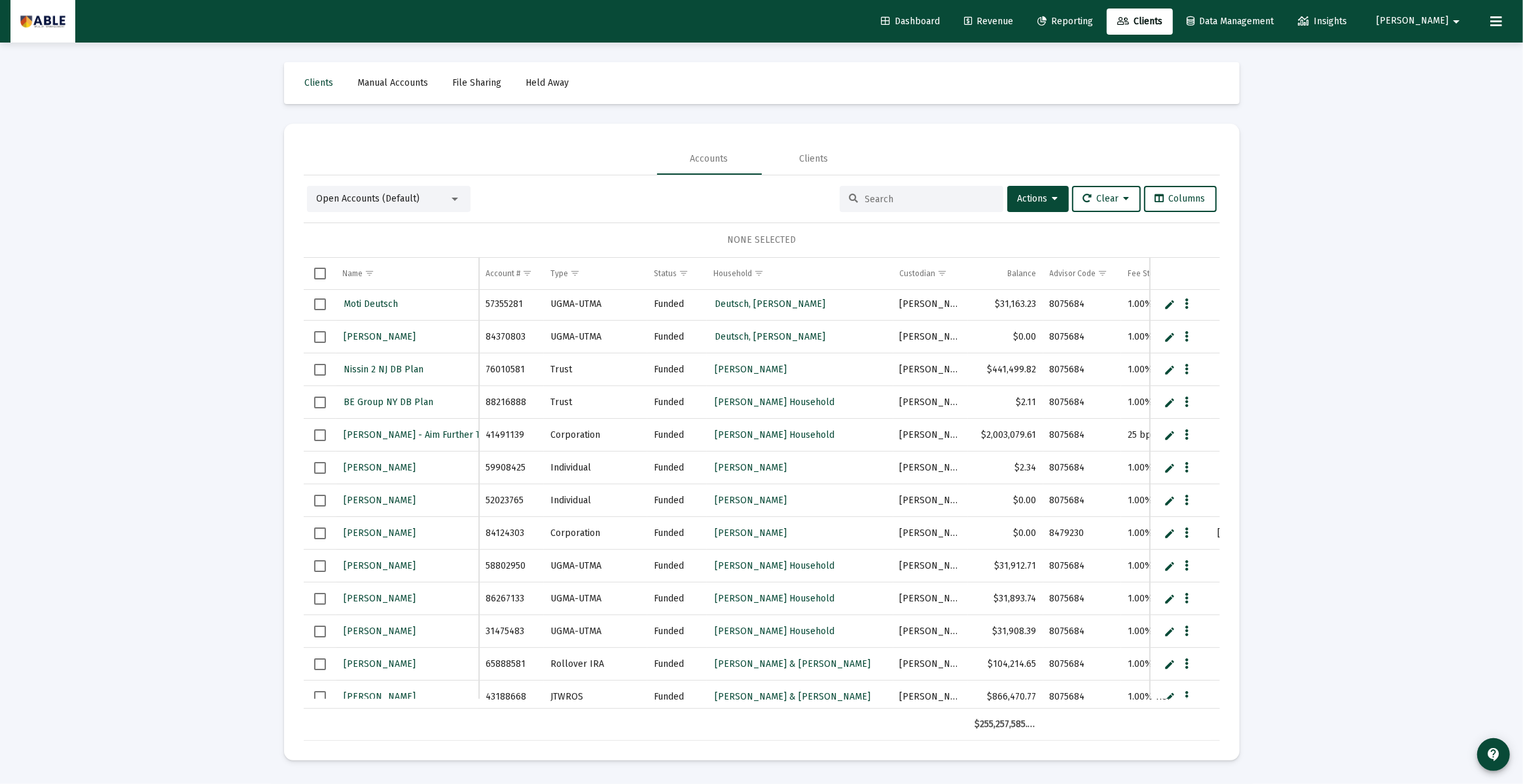
click at [877, 201] on input at bounding box center [930, 200] width 128 height 11
type input "[PERSON_NAME]"
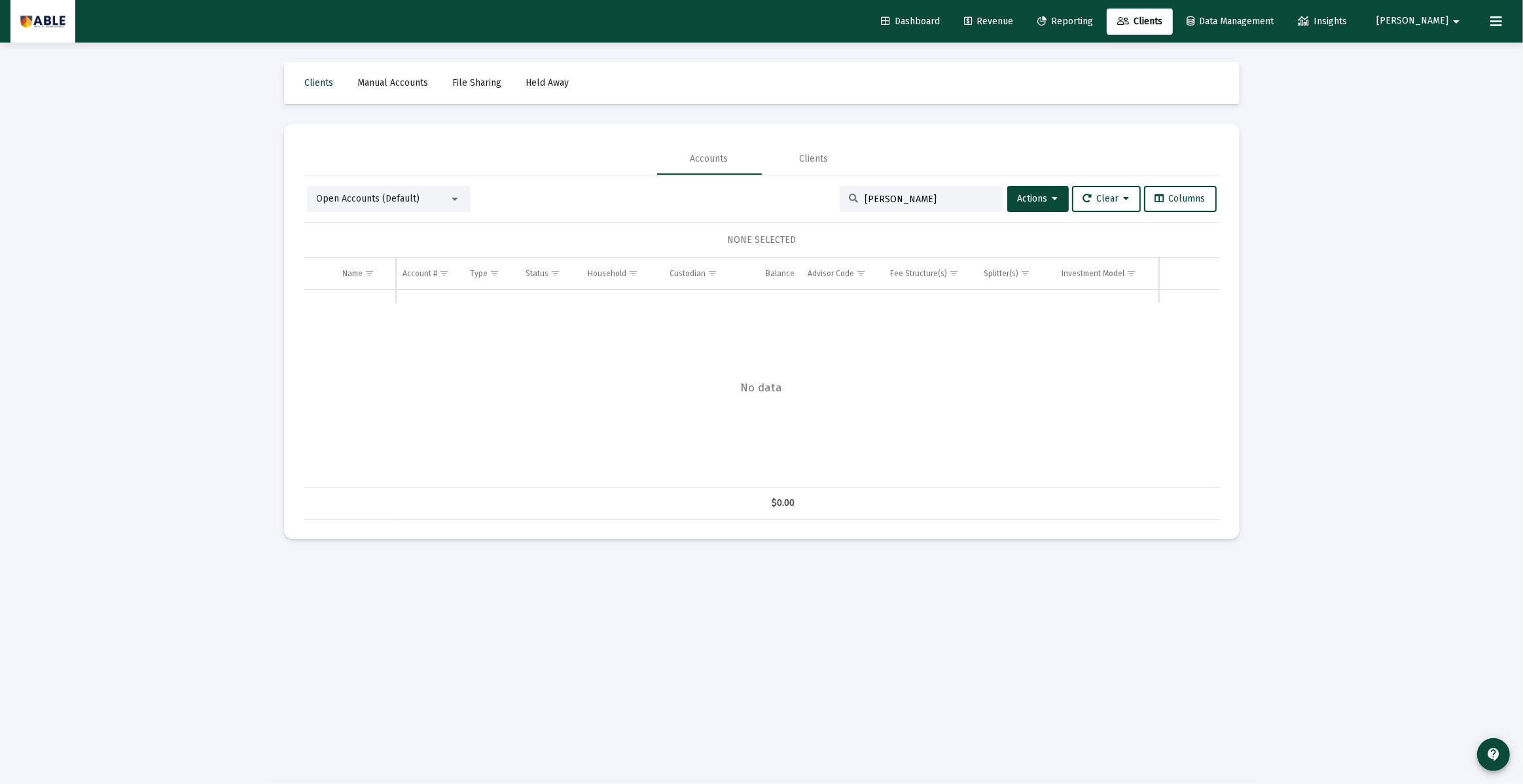
click at [950, 26] on link "Dashboard" at bounding box center [910, 22] width 80 height 26
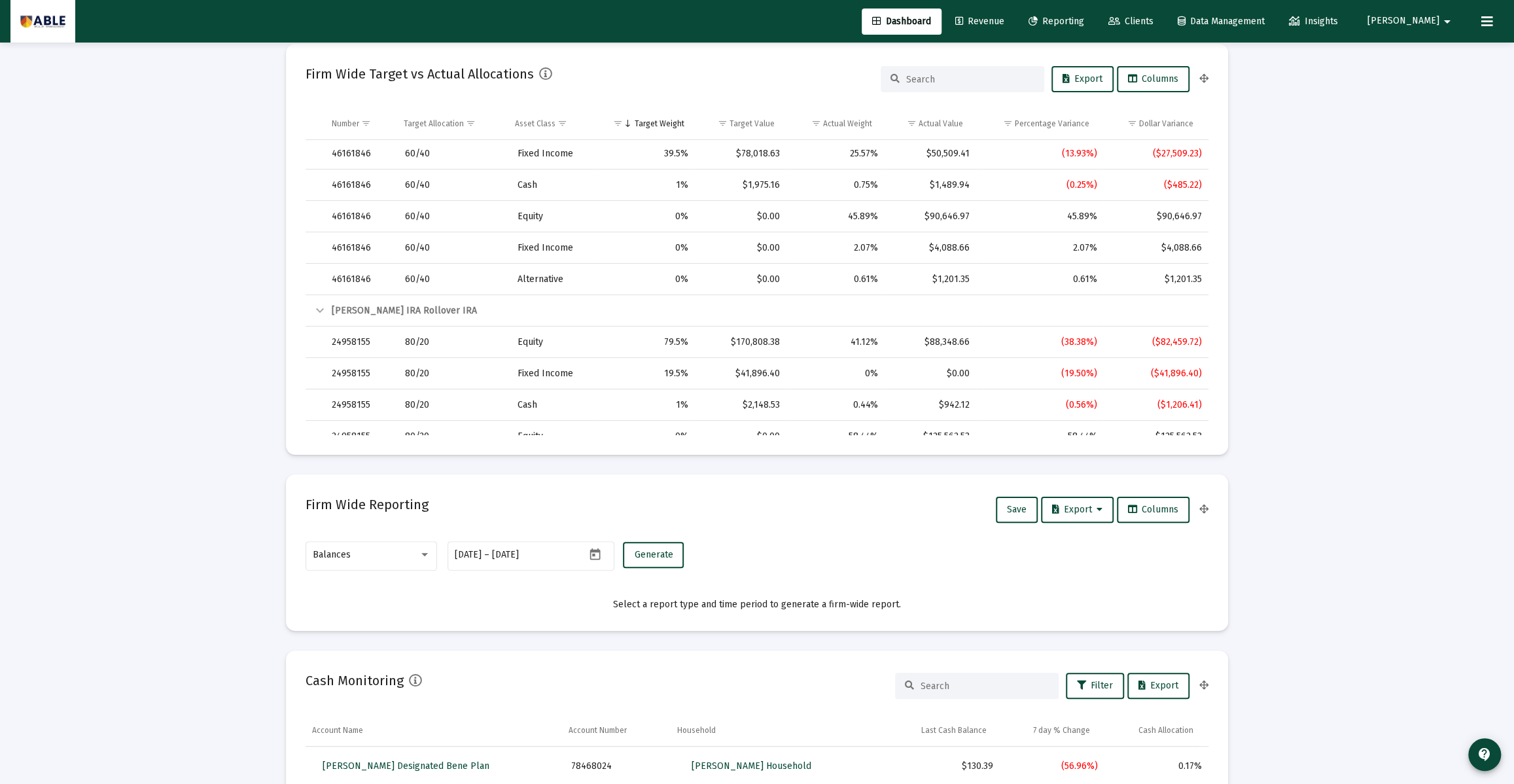
click at [929, 85] on div at bounding box center [962, 79] width 164 height 26
click at [930, 80] on input at bounding box center [970, 79] width 128 height 11
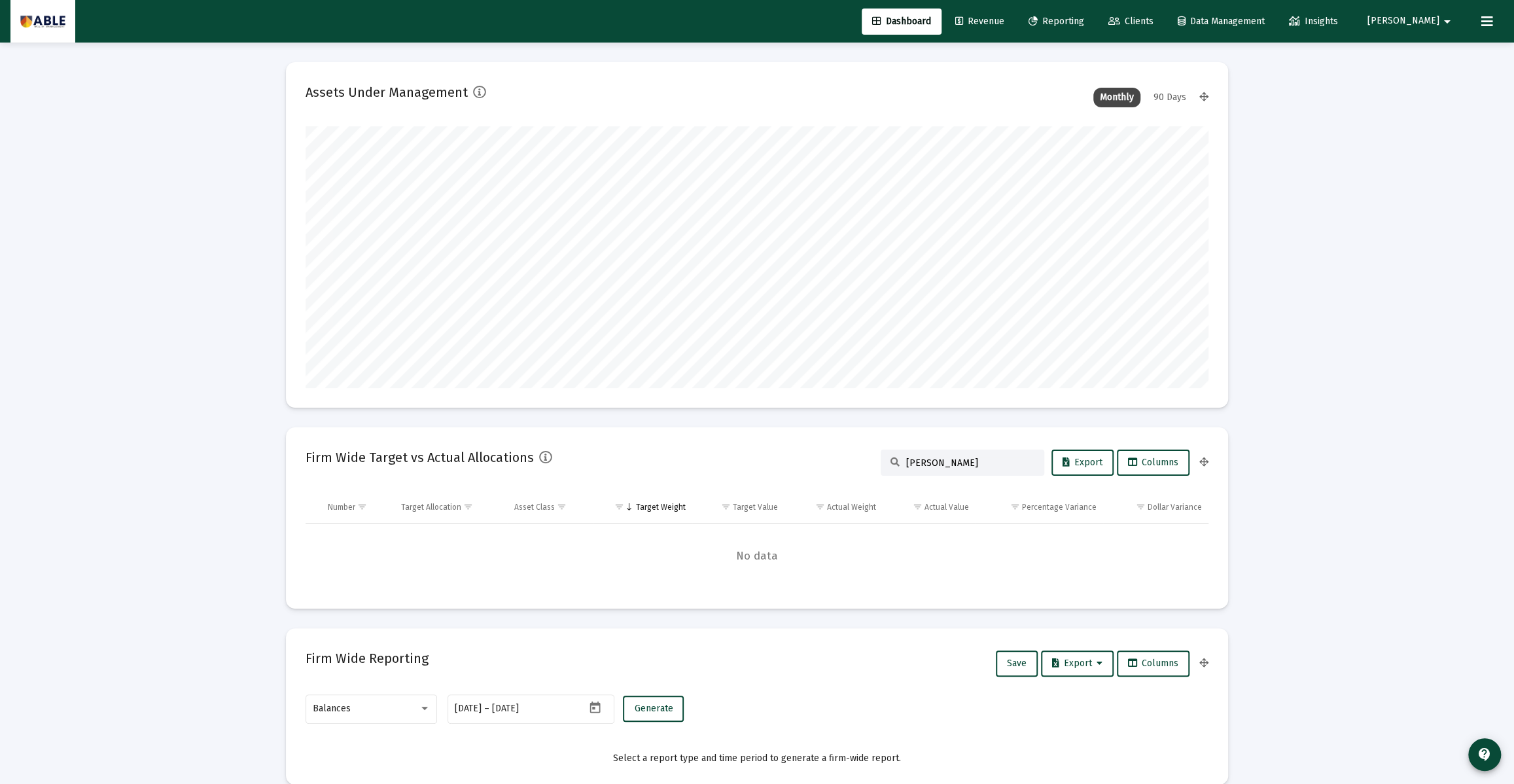
type input "[PERSON_NAME]"
